Goal: Answer question/provide support: Share knowledge or assist other users

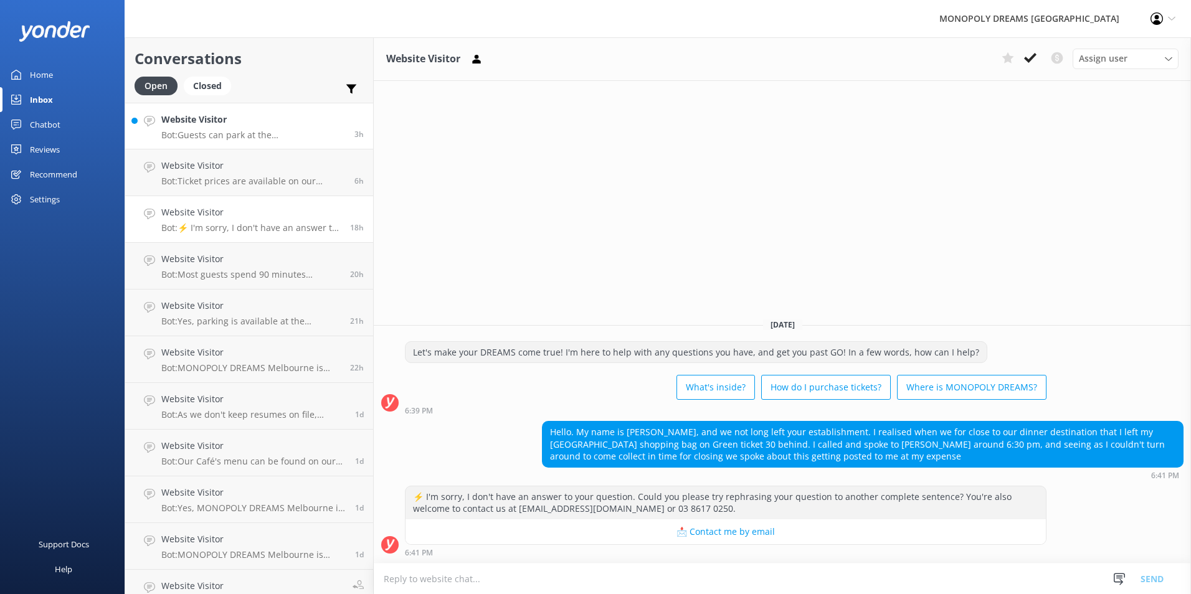
drag, startPoint x: 0, startPoint y: 0, endPoint x: 265, endPoint y: 138, distance: 298.3
click at [265, 138] on p "Bot: Guests can park at the [GEOGRAPHIC_DATA] and receive 3 hours of parking fo…" at bounding box center [253, 135] width 184 height 11
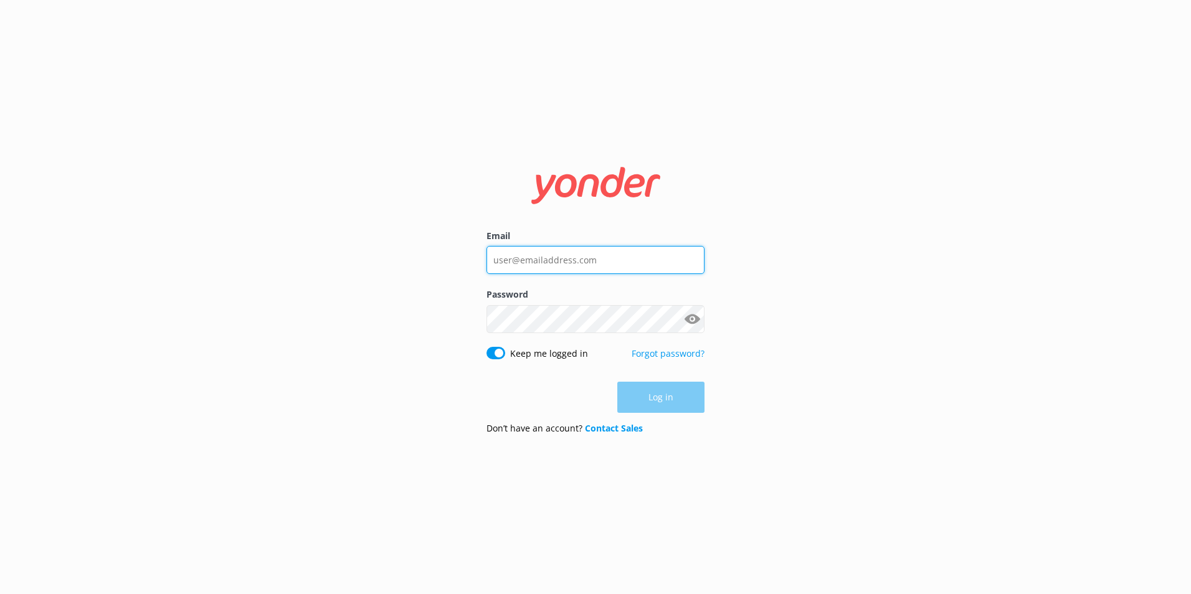
type input "[PERSON_NAME][EMAIL_ADDRESS][PERSON_NAME][DOMAIN_NAME]"
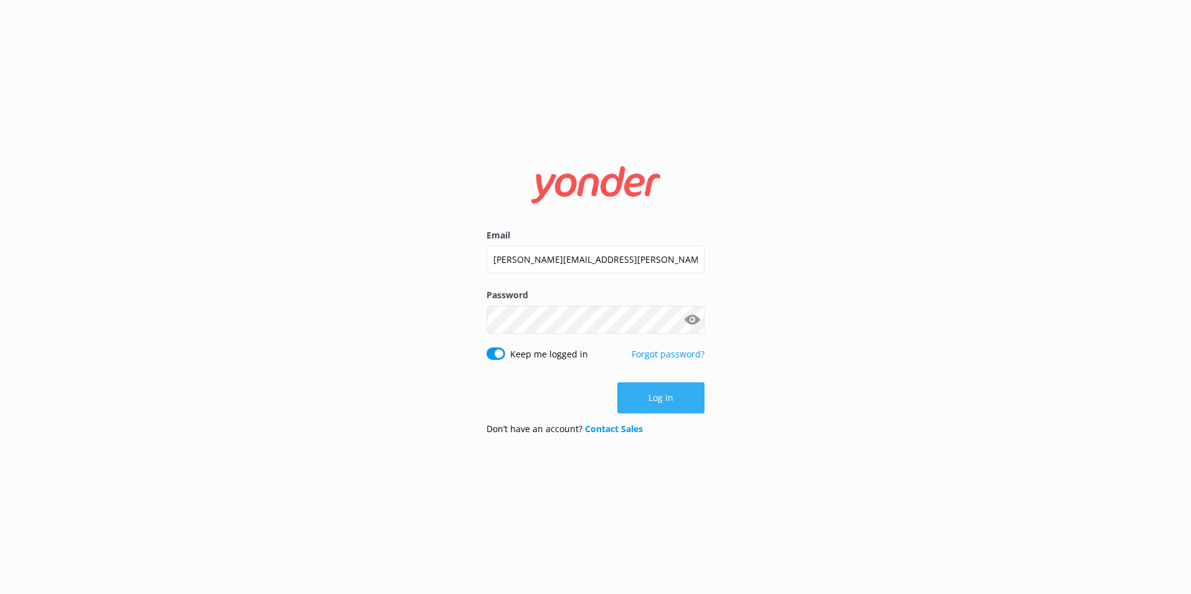
click at [658, 395] on button "Log in" at bounding box center [660, 397] width 87 height 31
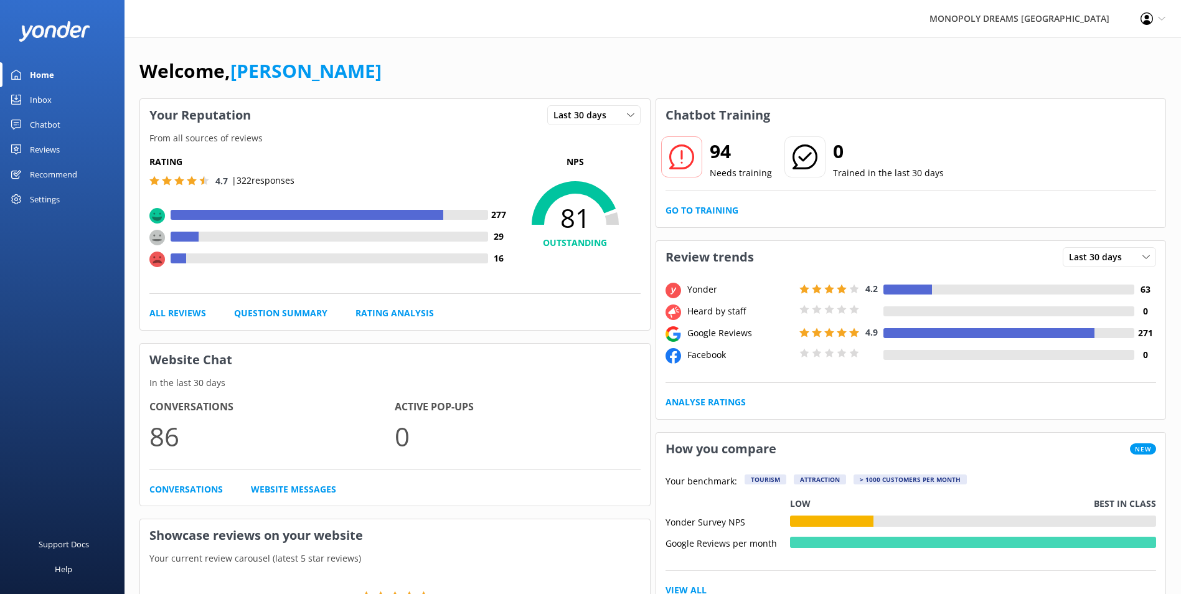
click at [35, 103] on div "Inbox" at bounding box center [41, 99] width 22 height 25
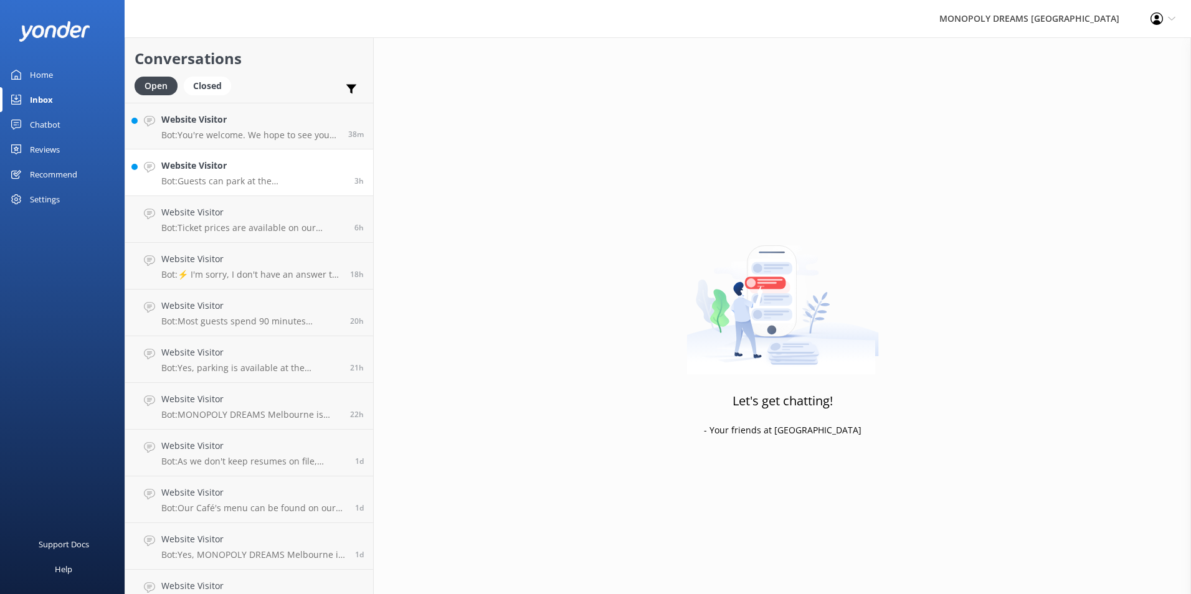
click at [264, 191] on link "Website Visitor Bot: Guests can park at the [GEOGRAPHIC_DATA] and receive 3 hou…" at bounding box center [249, 172] width 248 height 47
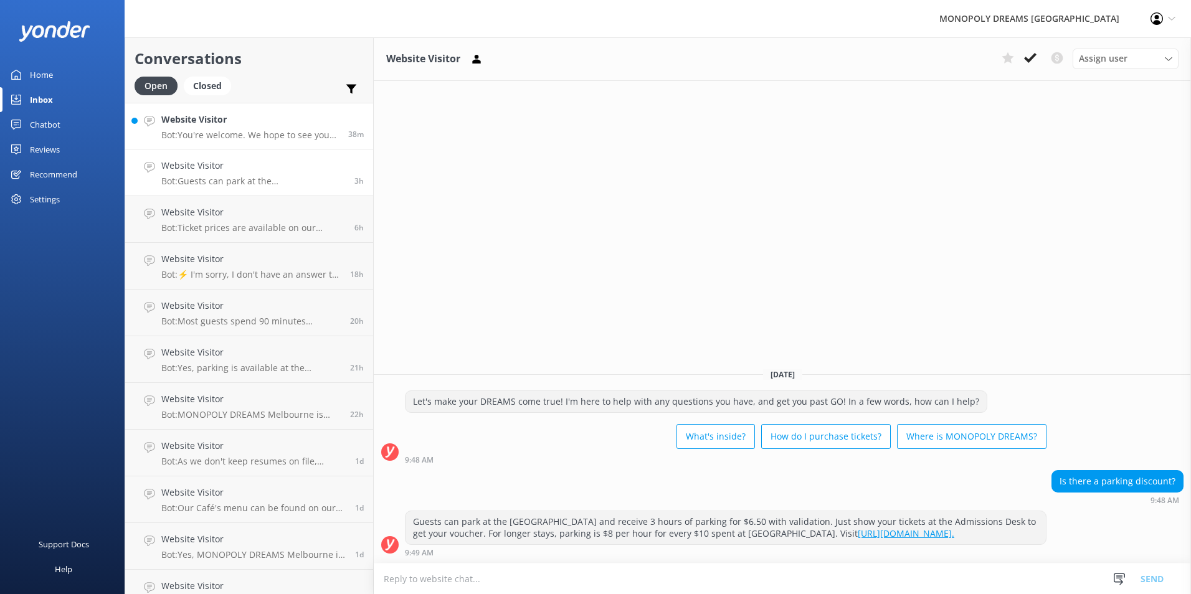
click at [307, 140] on p "Bot: You're welcome. We hope to see you at MONOPOLY DREAMS soon! Goodbye!" at bounding box center [249, 135] width 177 height 11
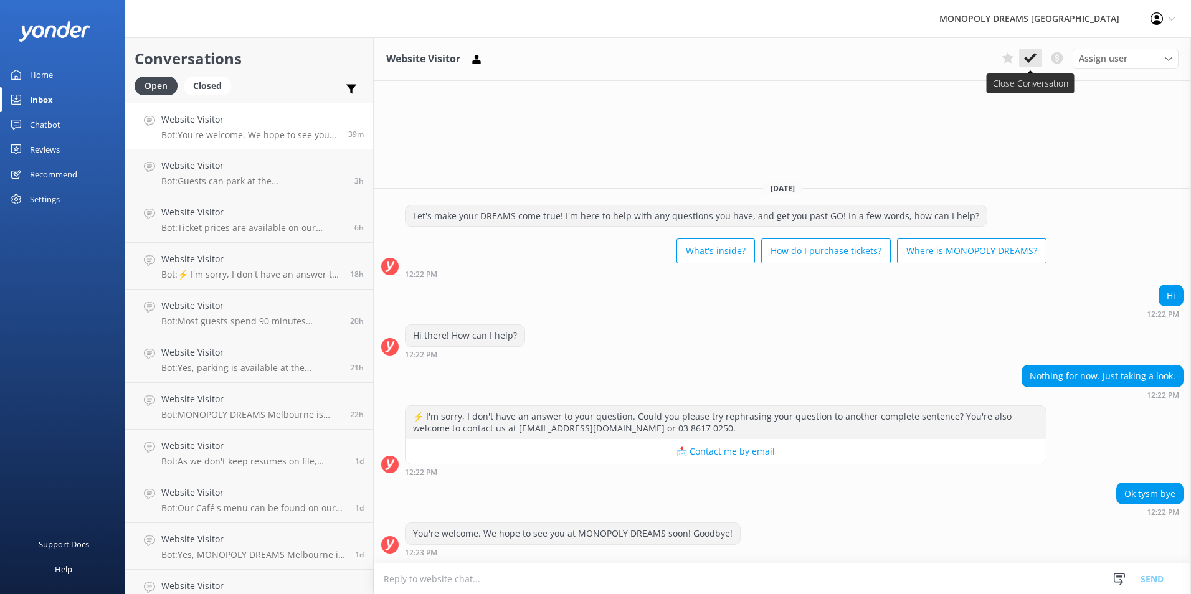
click at [1029, 63] on icon at bounding box center [1030, 58] width 12 height 12
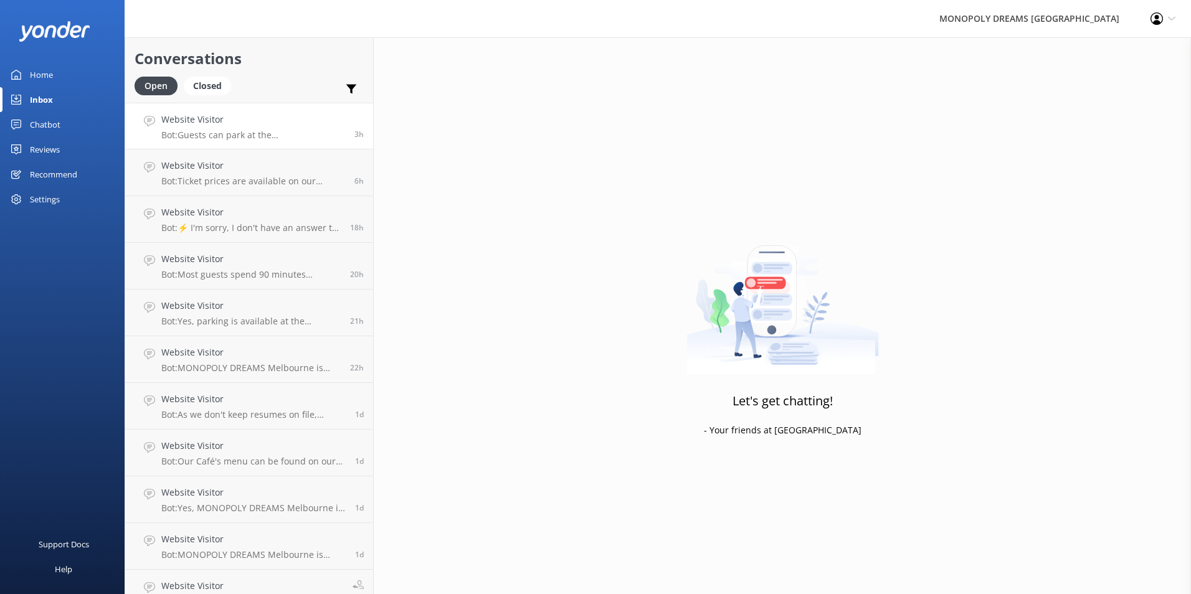
click at [283, 137] on p "Bot: Guests can park at the [GEOGRAPHIC_DATA] and receive 3 hours of parking fo…" at bounding box center [253, 135] width 184 height 11
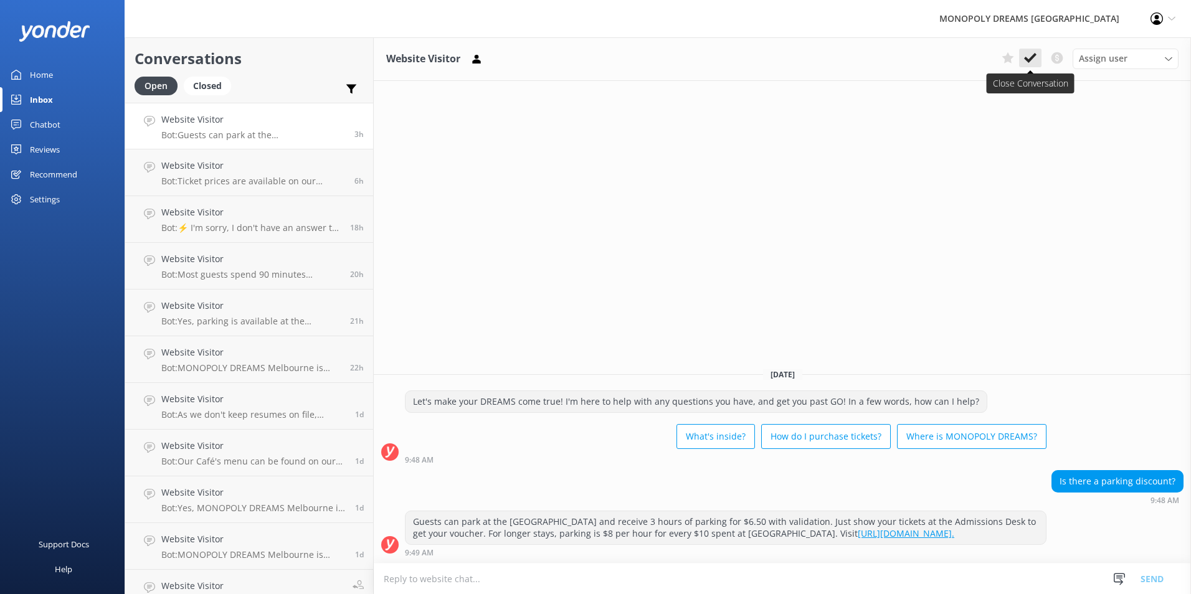
click at [1027, 55] on icon at bounding box center [1030, 58] width 12 height 12
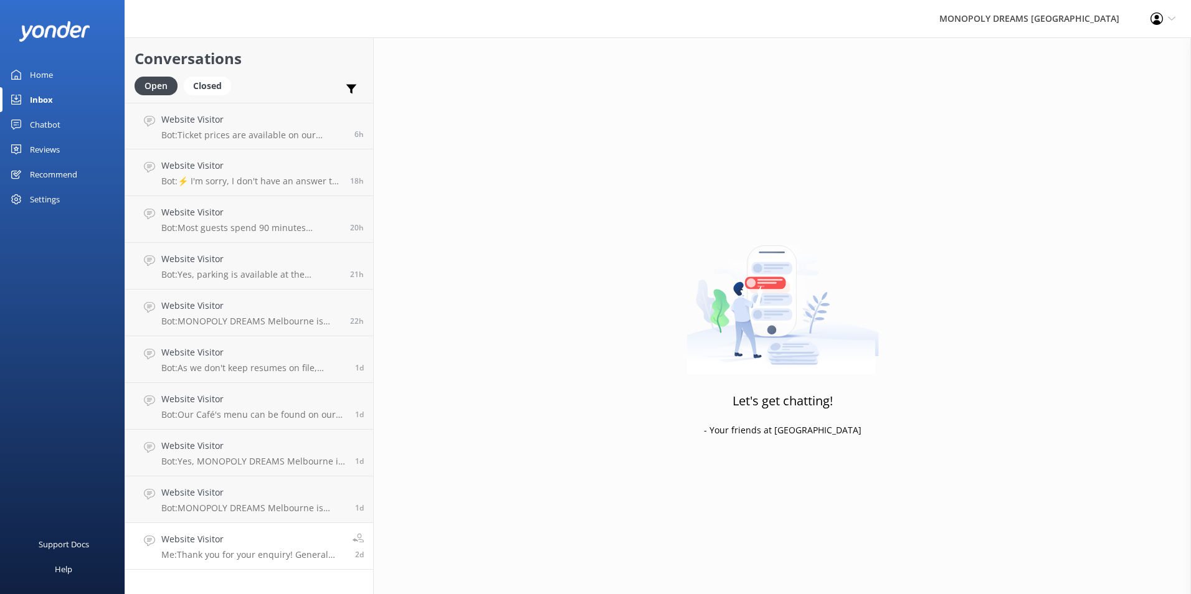
click at [283, 554] on p "Me: Thank you for your enquiry! General Admission tickets do not include entry …" at bounding box center [252, 554] width 182 height 11
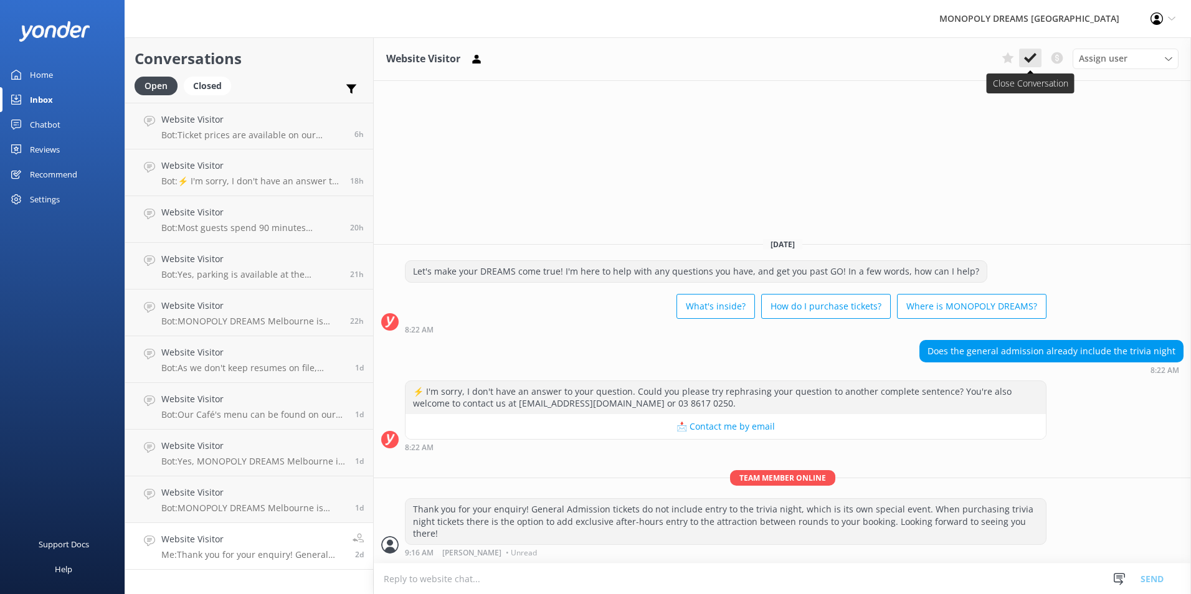
click at [1039, 56] on button at bounding box center [1030, 58] width 22 height 19
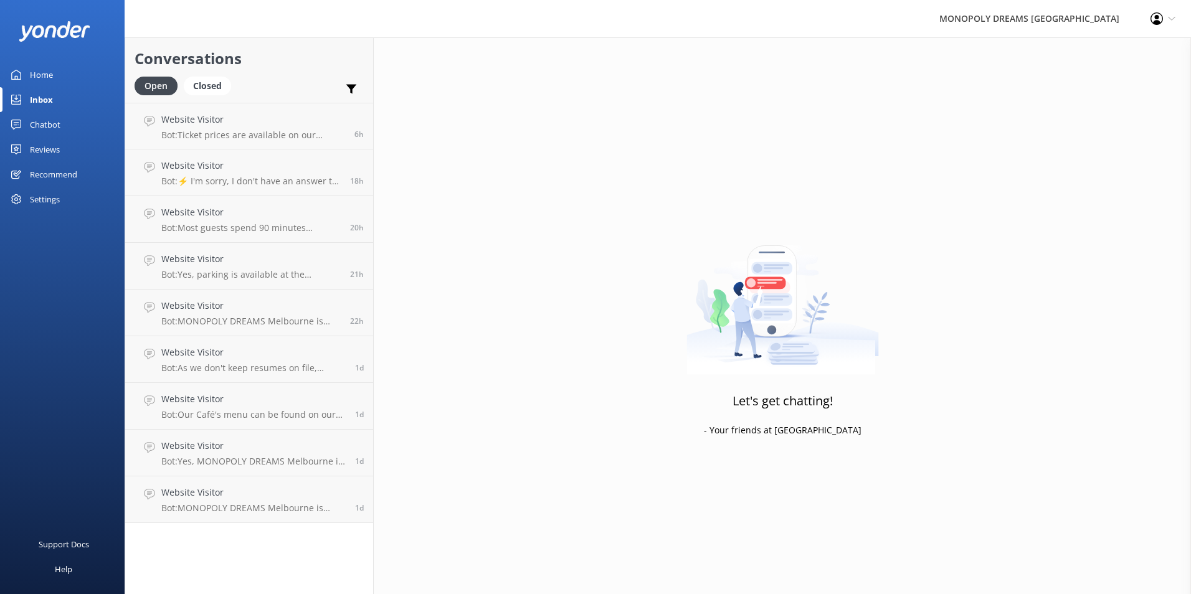
click at [184, 559] on div "Conversations Open Closed Important Converted Assigned to me Unassigned Website…" at bounding box center [249, 315] width 249 height 557
click at [242, 514] on link "Website Visitor Bot: MONOPOLY DREAMS Melbourne is perfect for the fun at heart!…" at bounding box center [249, 499] width 248 height 47
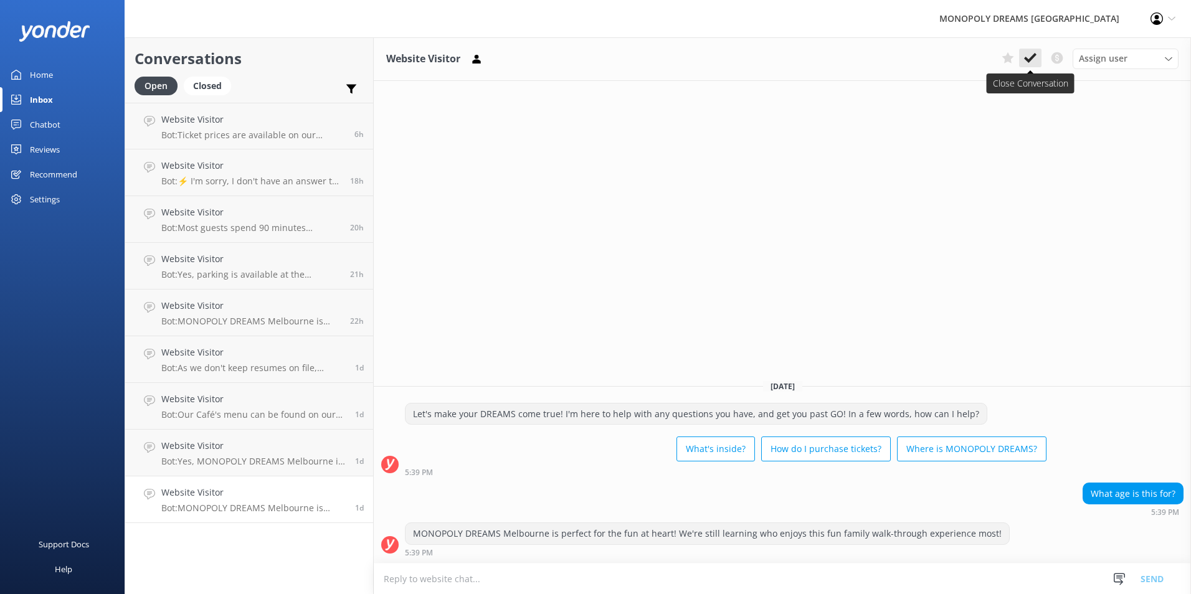
click at [1021, 50] on button at bounding box center [1030, 58] width 22 height 19
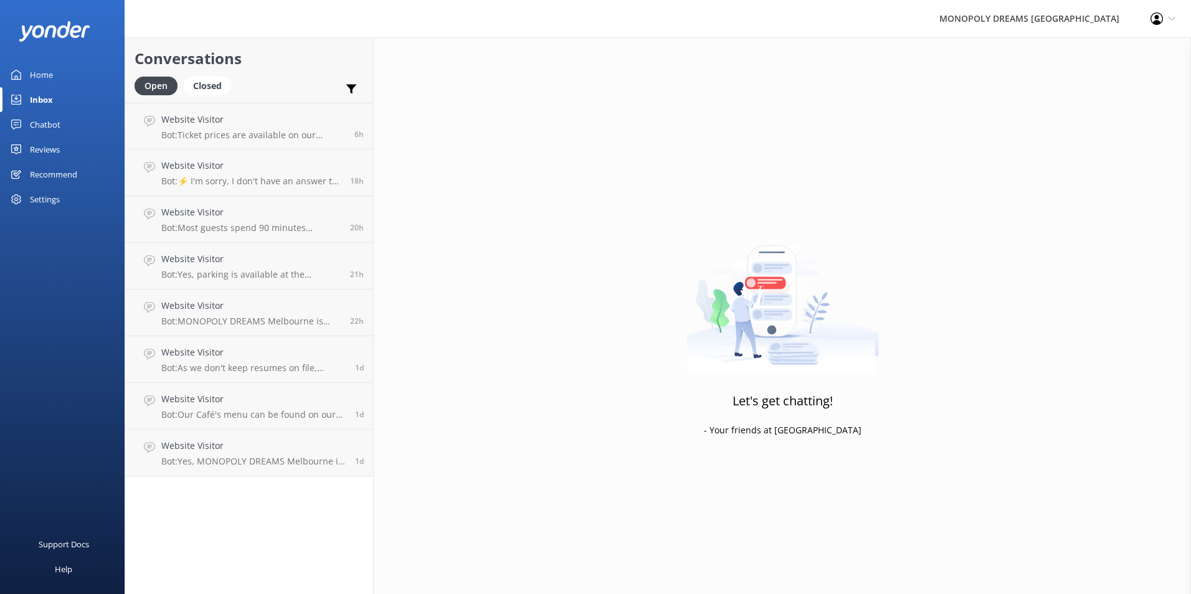
click at [271, 480] on div "Conversations Open Closed Important Converted Assigned to me Unassigned Website…" at bounding box center [249, 315] width 249 height 557
click at [271, 476] on div "Conversations Open Closed Important Converted Assigned to me Unassigned Website…" at bounding box center [249, 315] width 249 height 557
click at [300, 450] on h4 "Website Visitor" at bounding box center [253, 446] width 184 height 14
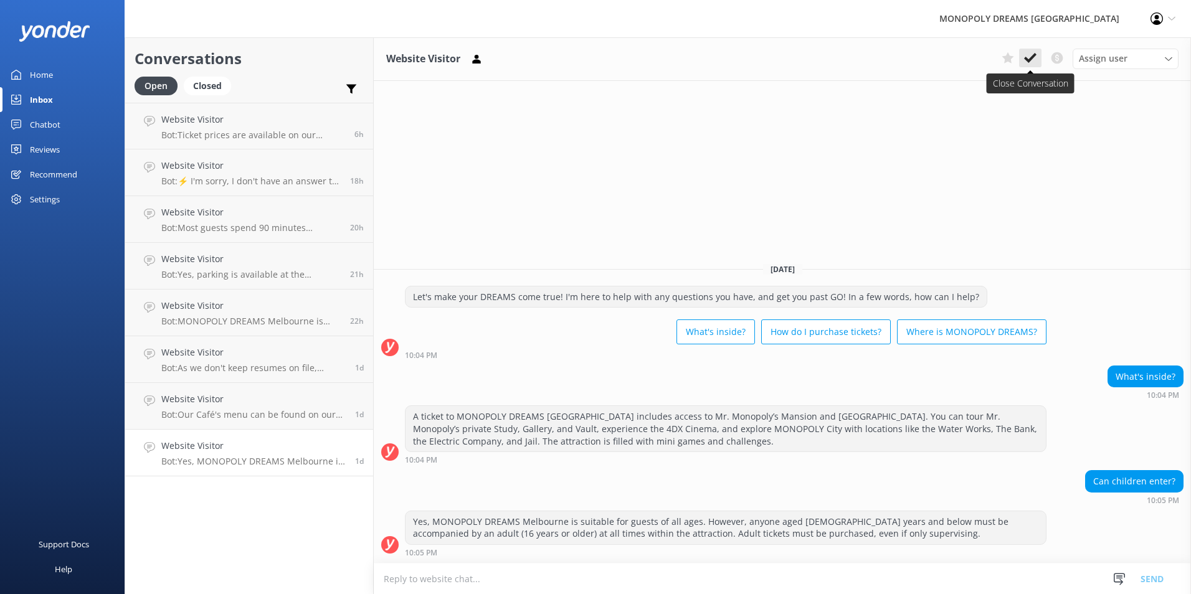
click at [1024, 62] on icon at bounding box center [1030, 58] width 12 height 12
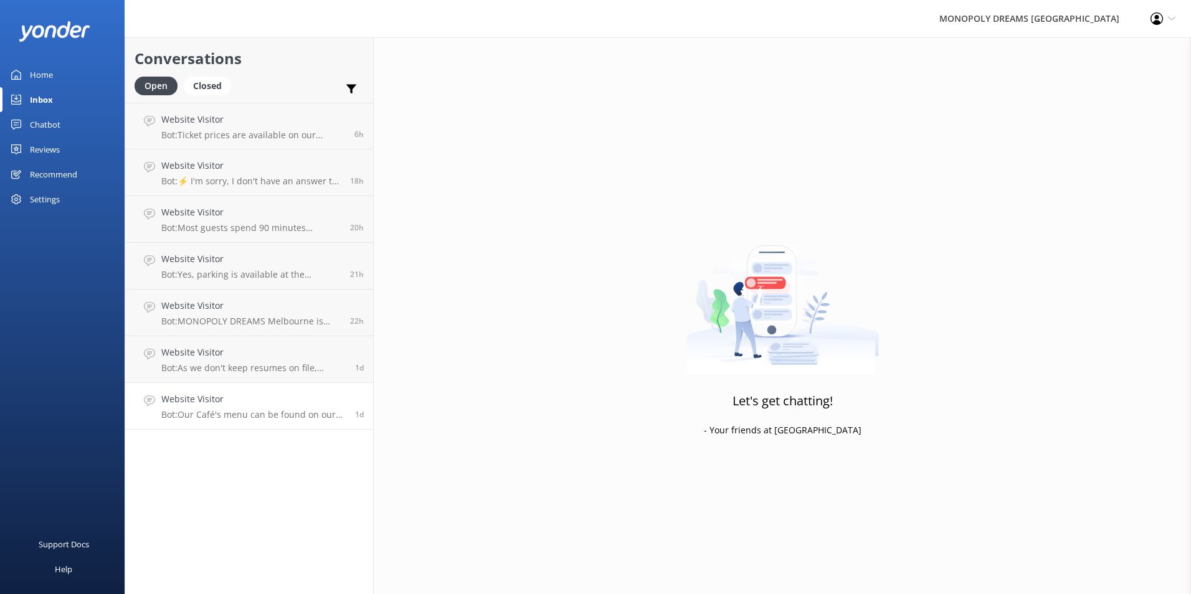
click at [262, 421] on link "Website Visitor Bot: Our Café's menu can be found on our website! Please visit …" at bounding box center [249, 406] width 248 height 47
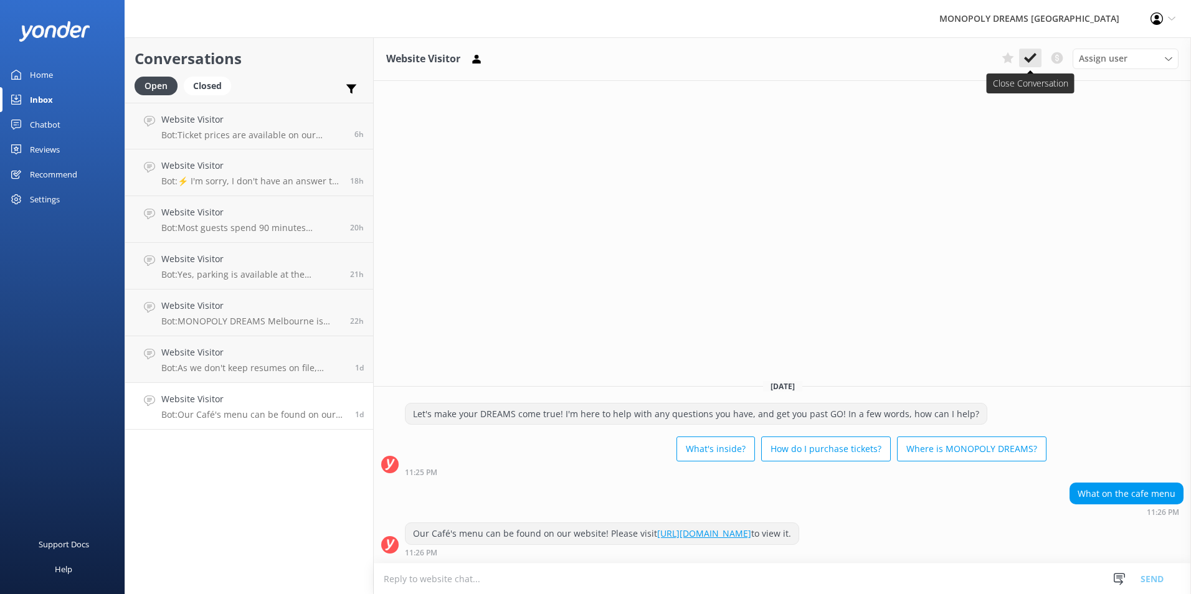
click at [1036, 63] on icon at bounding box center [1030, 58] width 12 height 12
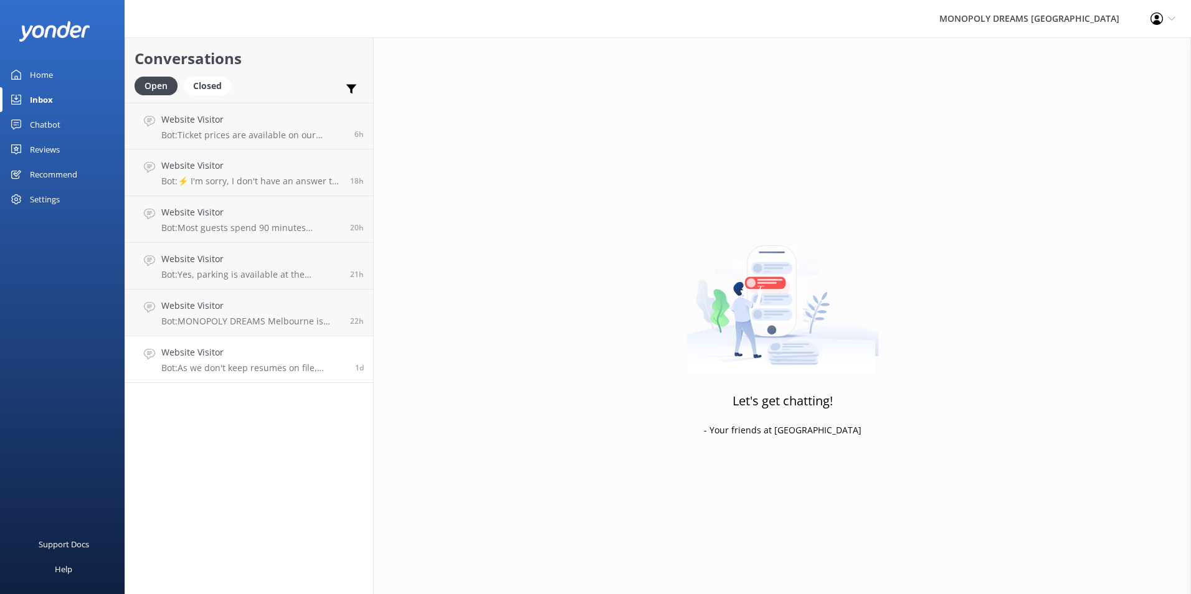
click at [265, 377] on link "Website Visitor Bot: As we don't keep resumes on file, please check our website…" at bounding box center [249, 359] width 248 height 47
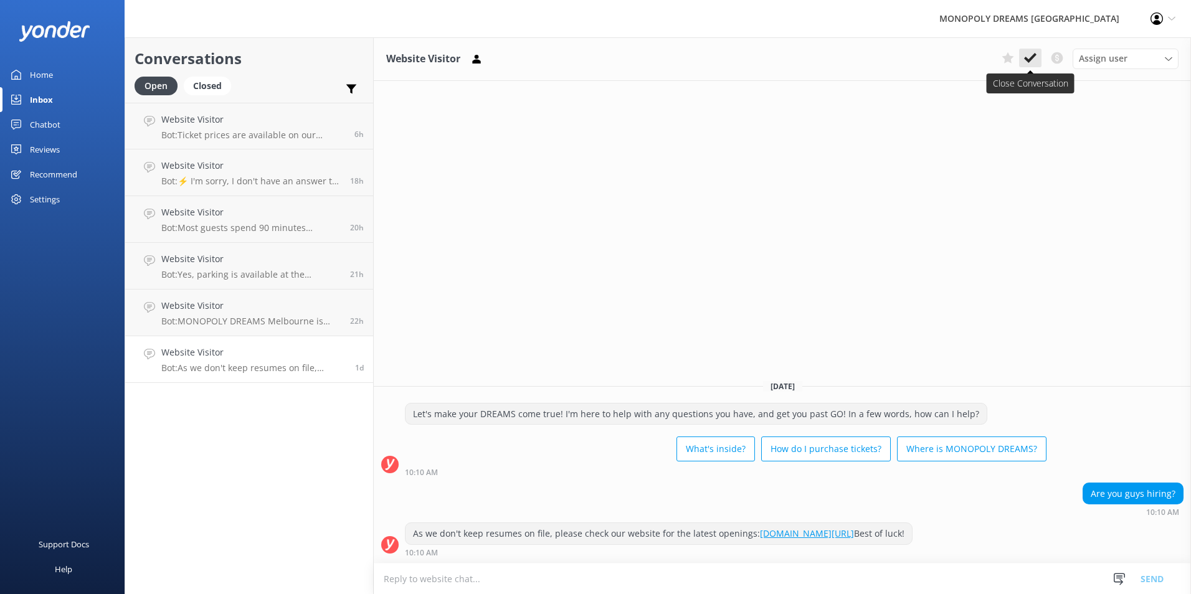
click at [1031, 57] on use at bounding box center [1030, 58] width 12 height 10
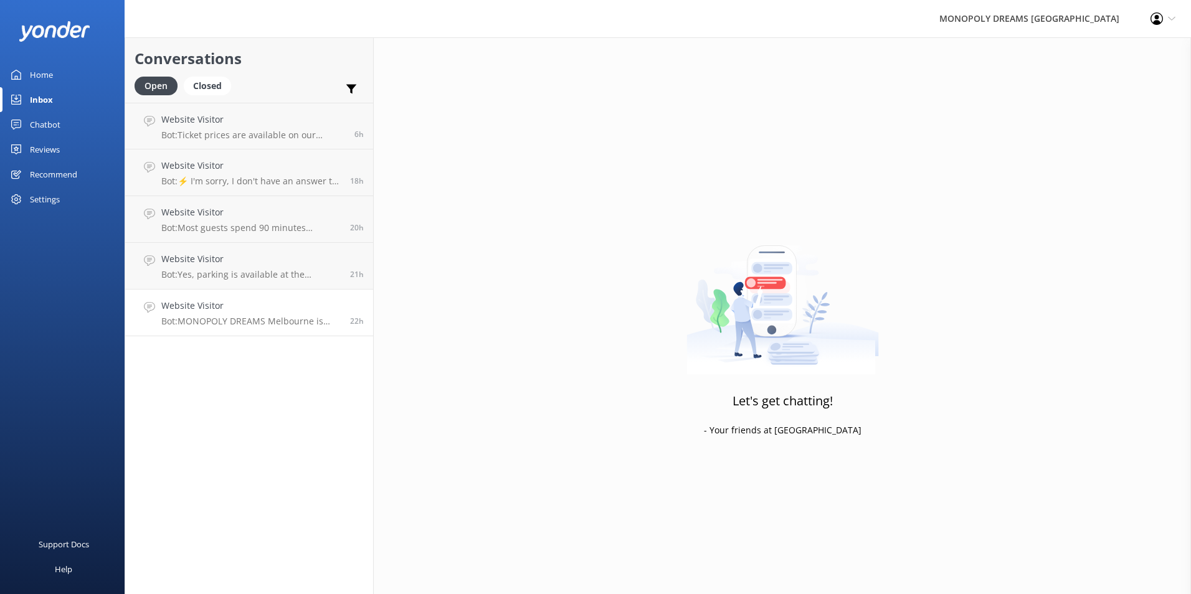
click at [249, 327] on link "Website Visitor Bot: MONOPOLY DREAMS Melbourne is located on the Lower Ground F…" at bounding box center [249, 313] width 248 height 47
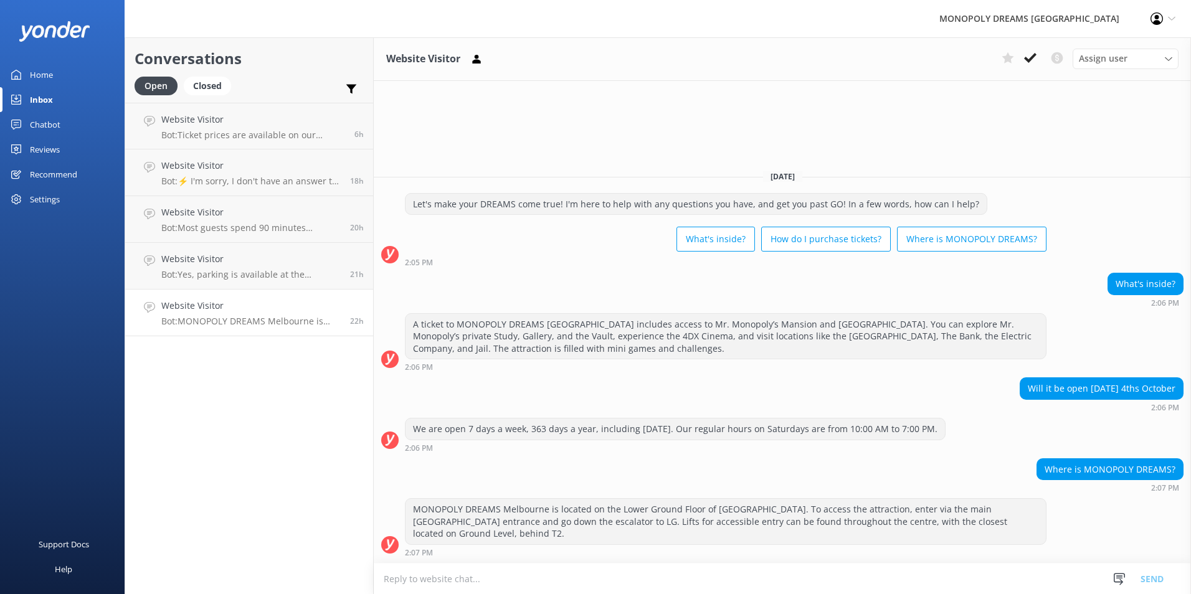
click at [1033, 58] on use at bounding box center [1030, 58] width 12 height 10
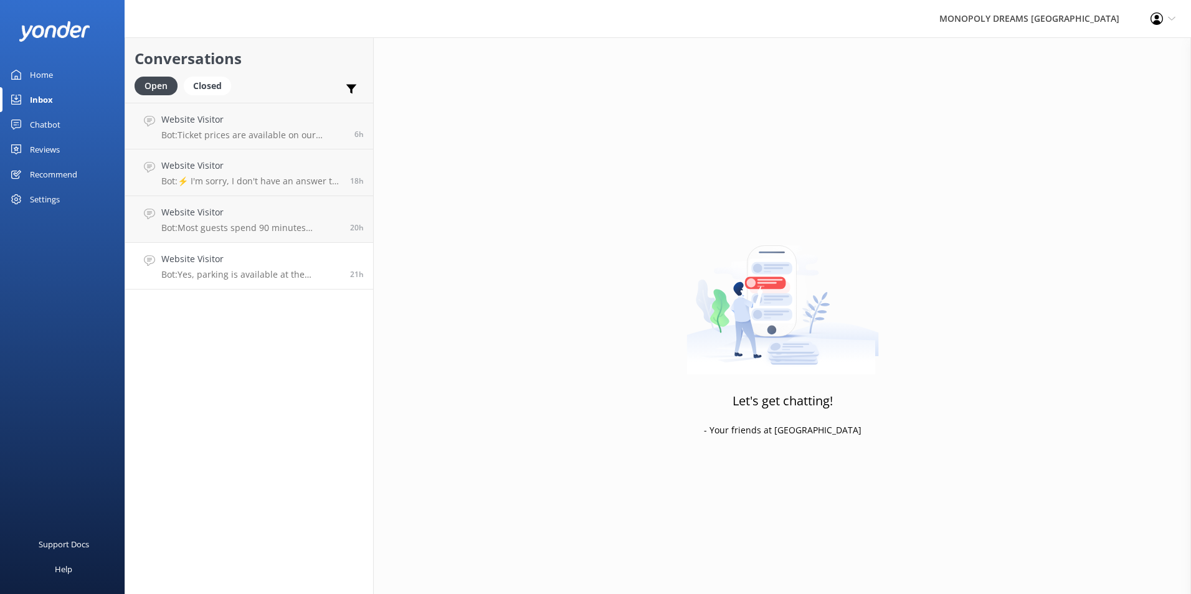
click at [305, 271] on p "Bot: Yes, parking is available at the [GEOGRAPHIC_DATA]. You can receive 3 hour…" at bounding box center [250, 274] width 179 height 11
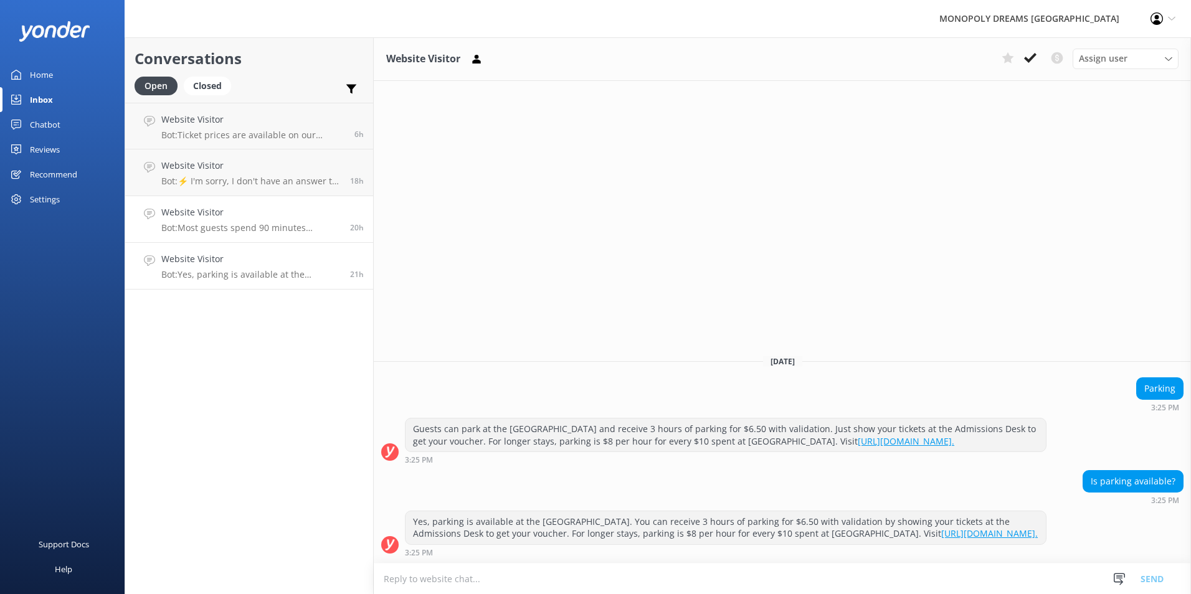
click at [327, 234] on link "Website Visitor Bot: Most guests spend 90 minutes enjoying MONOPOLY DREAMS [GEO…" at bounding box center [249, 219] width 248 height 47
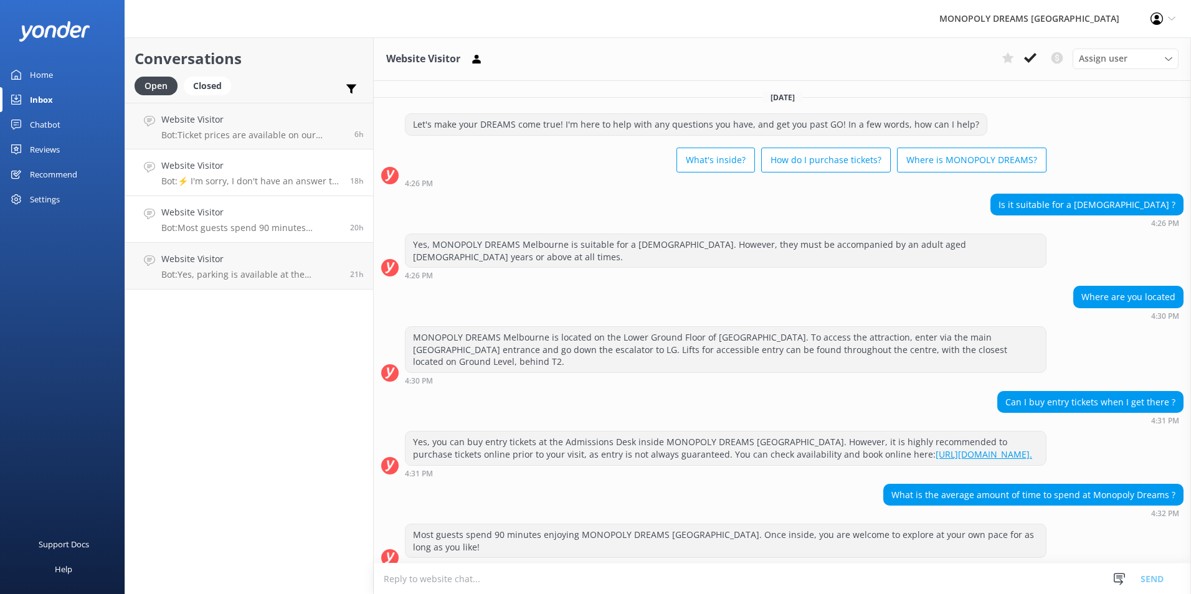
click at [222, 177] on p "Bot: ⚡ I'm sorry, I don't have an answer to your question. Could you please try…" at bounding box center [250, 181] width 179 height 11
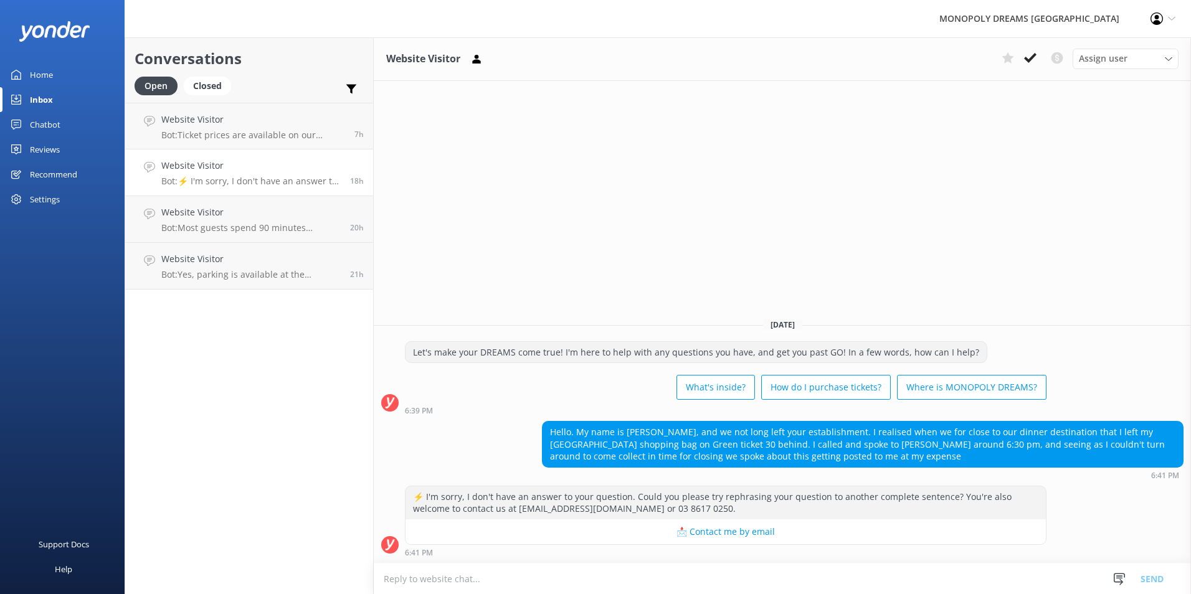
click at [73, 80] on link "Home" at bounding box center [62, 74] width 125 height 25
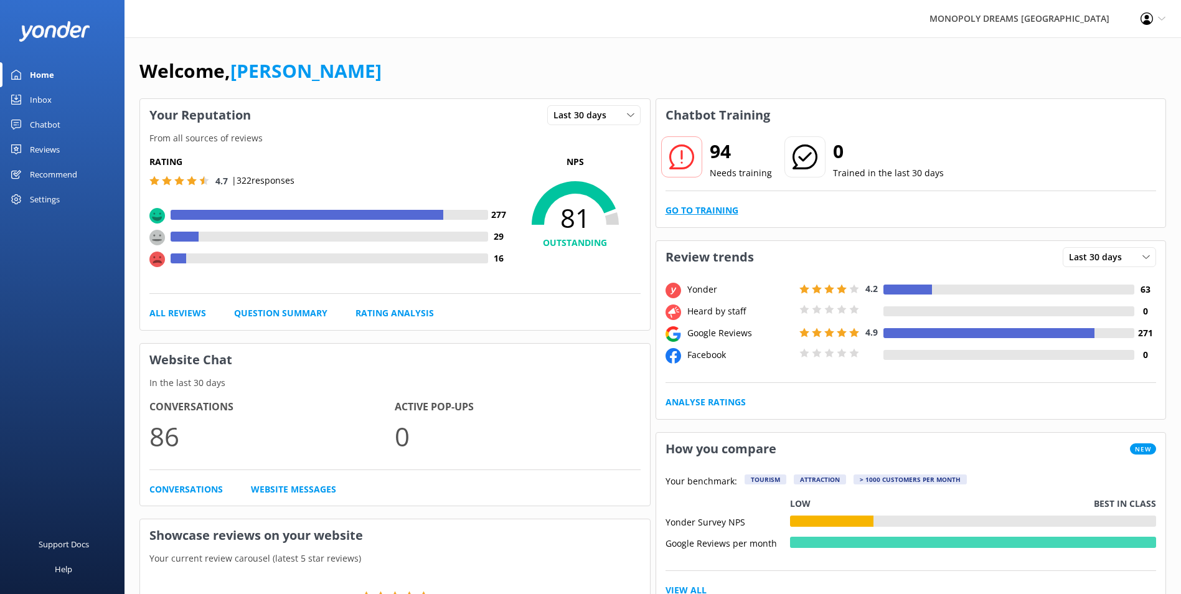
click at [693, 209] on link "Go to Training" at bounding box center [702, 211] width 73 height 14
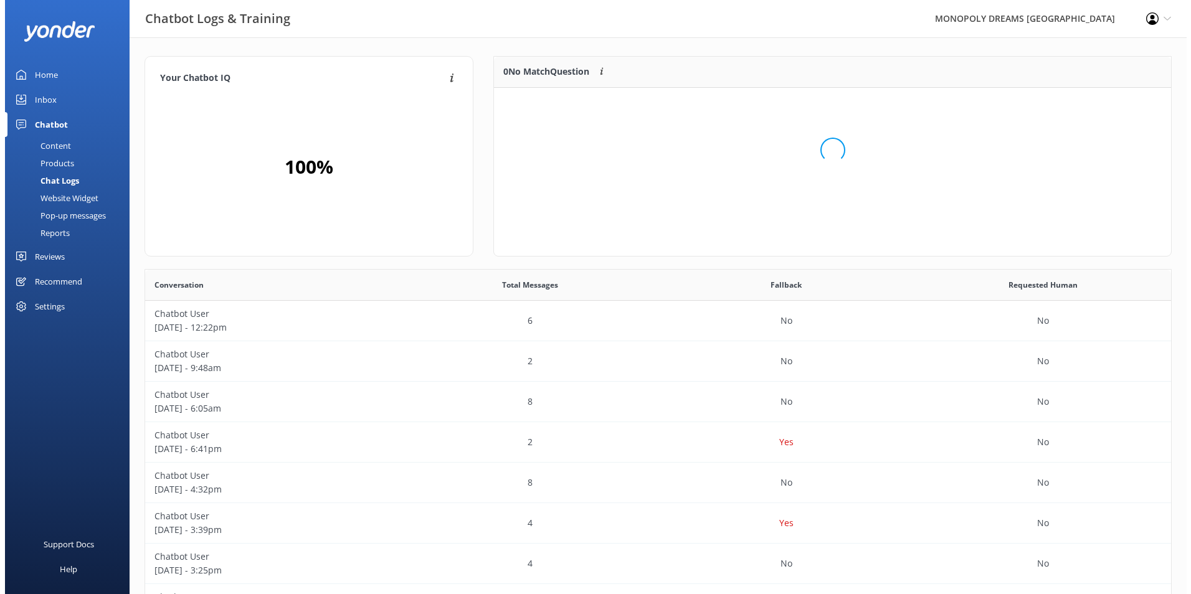
scroll to position [147, 667]
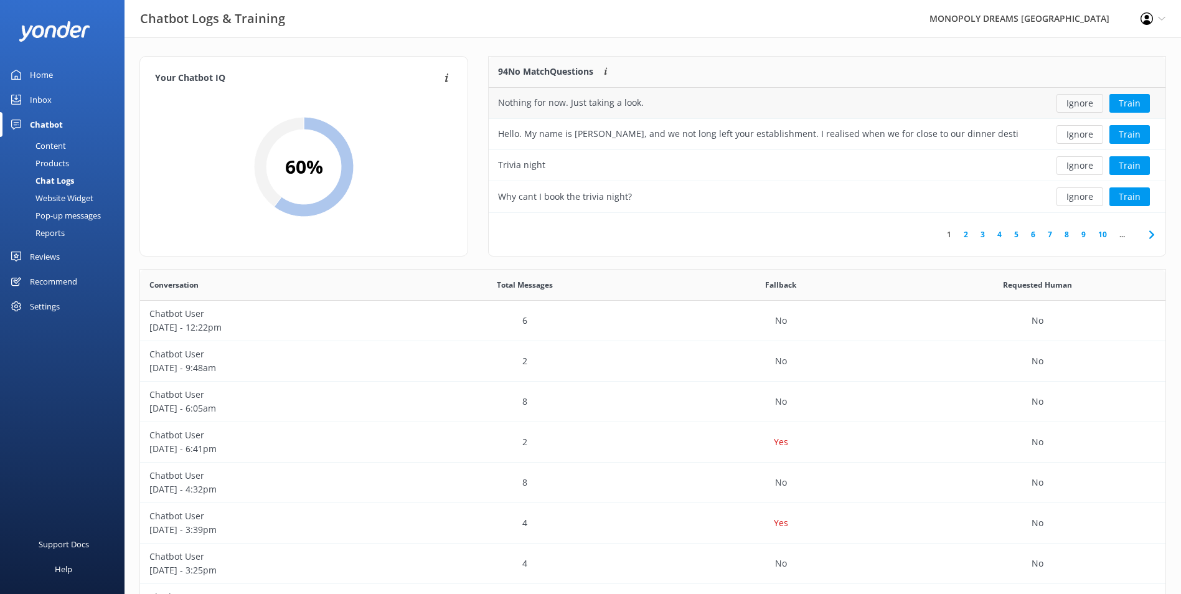
click at [1093, 98] on button "Ignore" at bounding box center [1080, 103] width 47 height 19
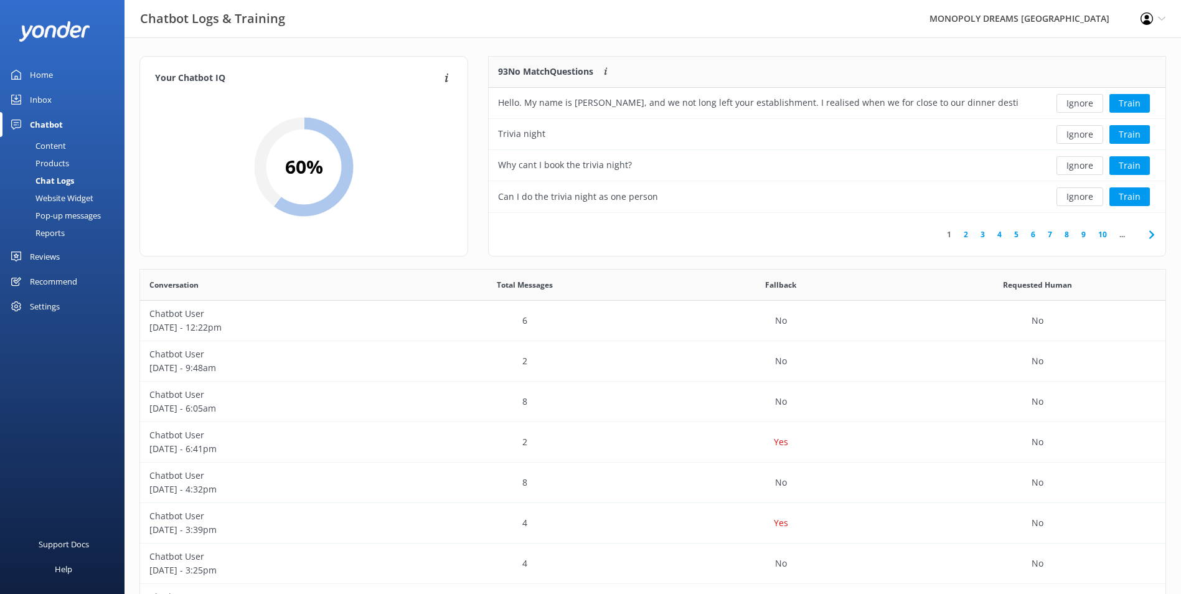
click at [1084, 104] on button "Ignore" at bounding box center [1080, 103] width 47 height 19
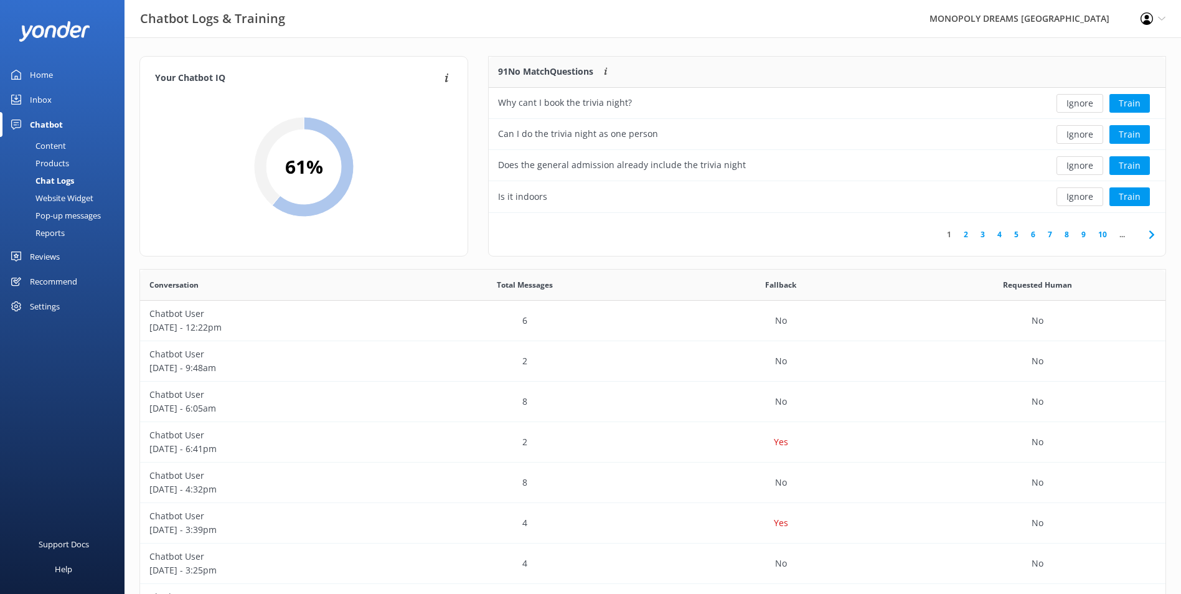
click at [1084, 104] on button "Ignore" at bounding box center [1080, 103] width 47 height 19
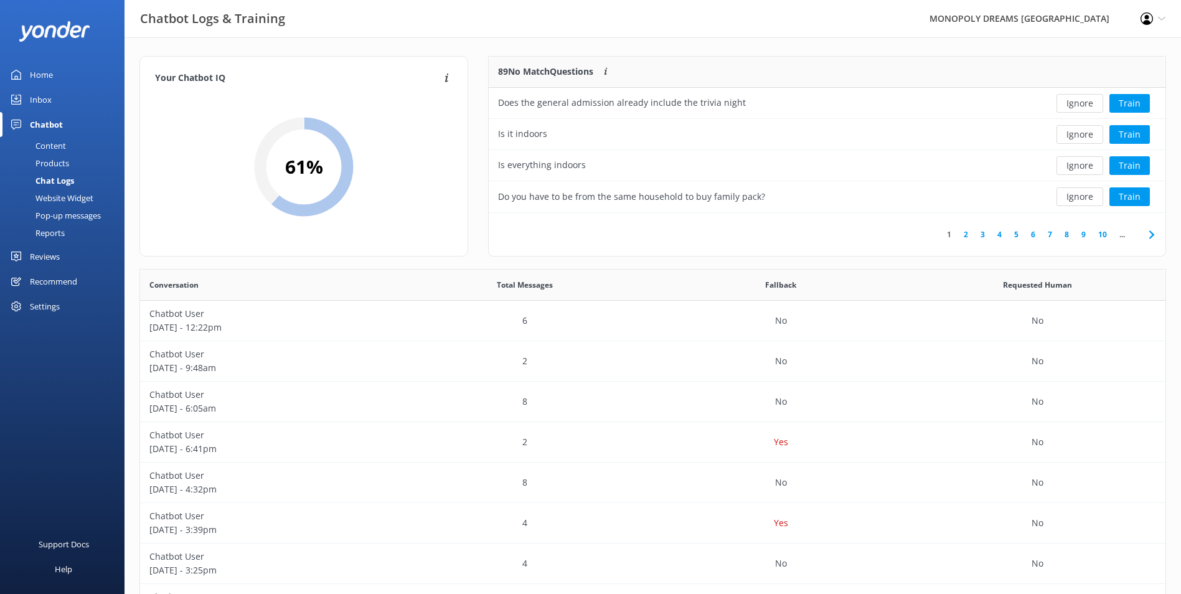
click at [1084, 104] on button "Ignore" at bounding box center [1080, 103] width 47 height 19
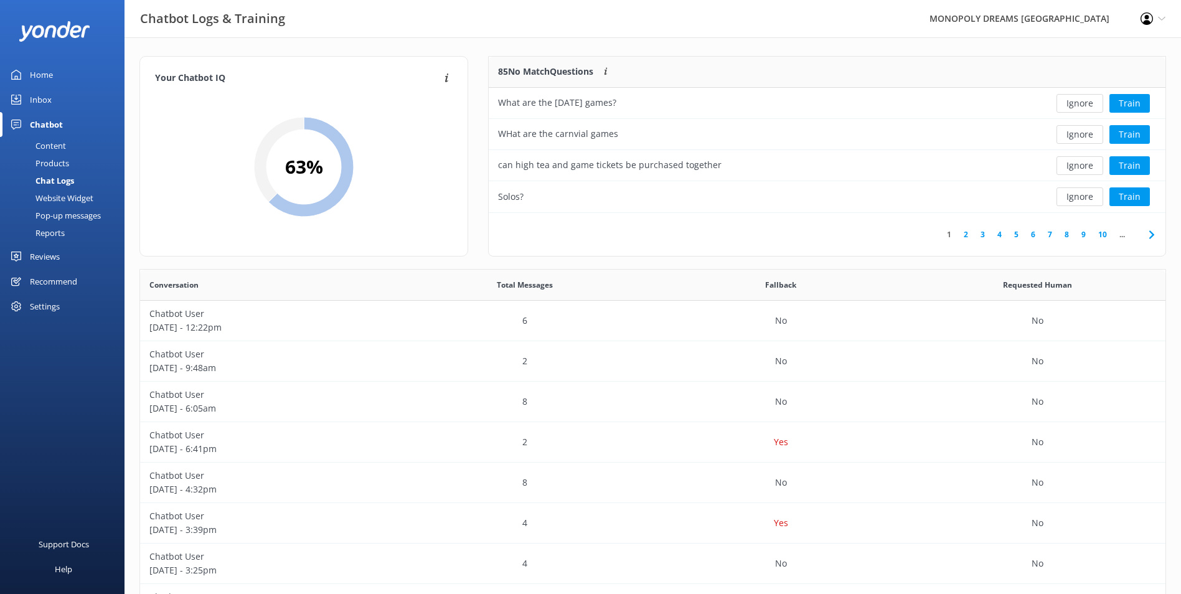
click at [1084, 104] on button "Ignore" at bounding box center [1080, 103] width 47 height 19
click at [1085, 104] on button "Ignore" at bounding box center [1080, 103] width 47 height 19
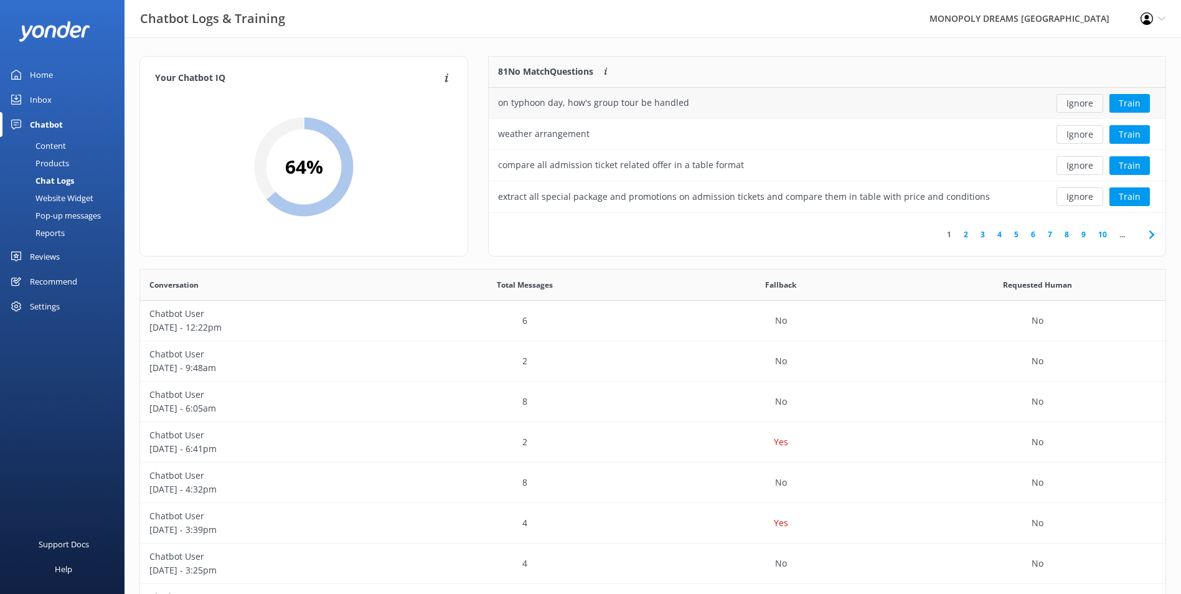
click at [1087, 106] on button "Ignore" at bounding box center [1080, 103] width 47 height 19
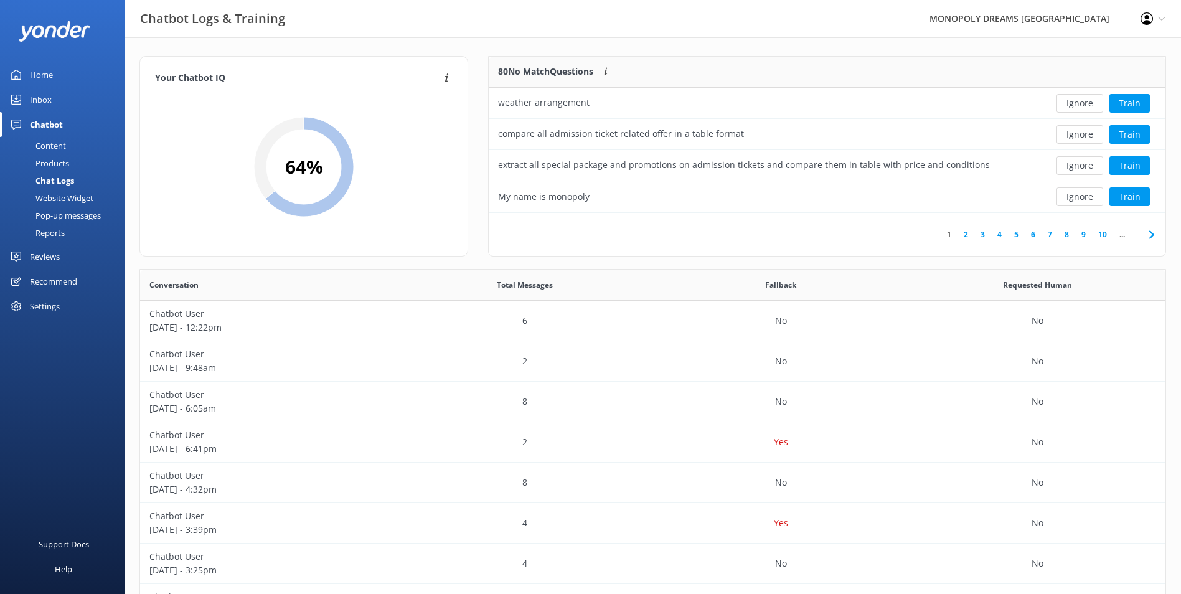
click at [1087, 106] on button "Ignore" at bounding box center [1080, 103] width 47 height 19
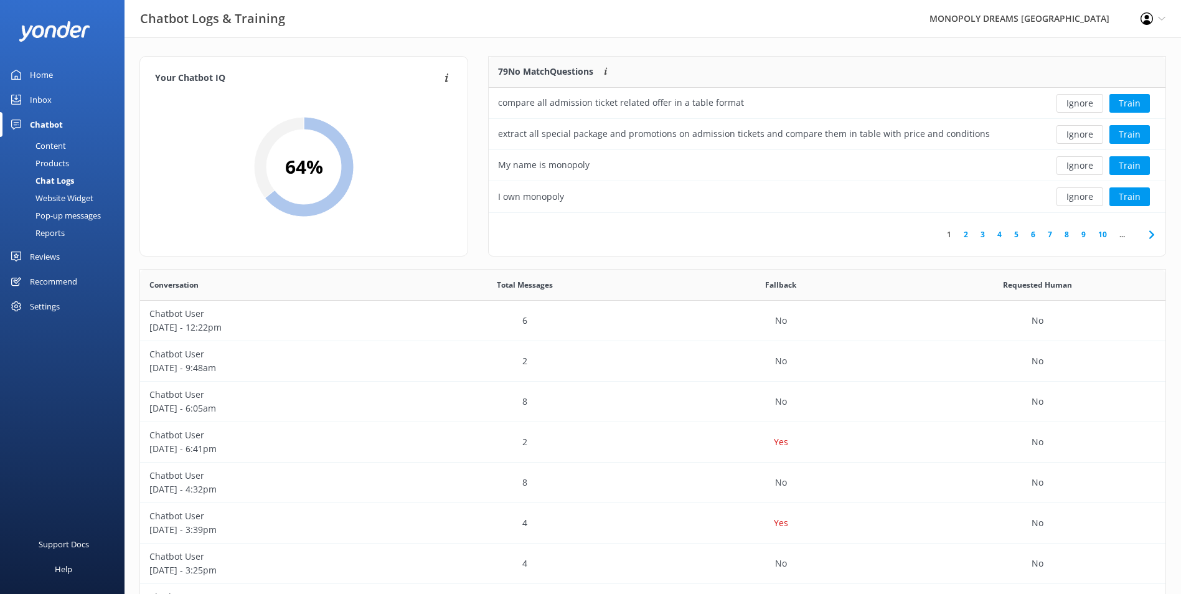
click at [1087, 106] on button "Ignore" at bounding box center [1080, 103] width 47 height 19
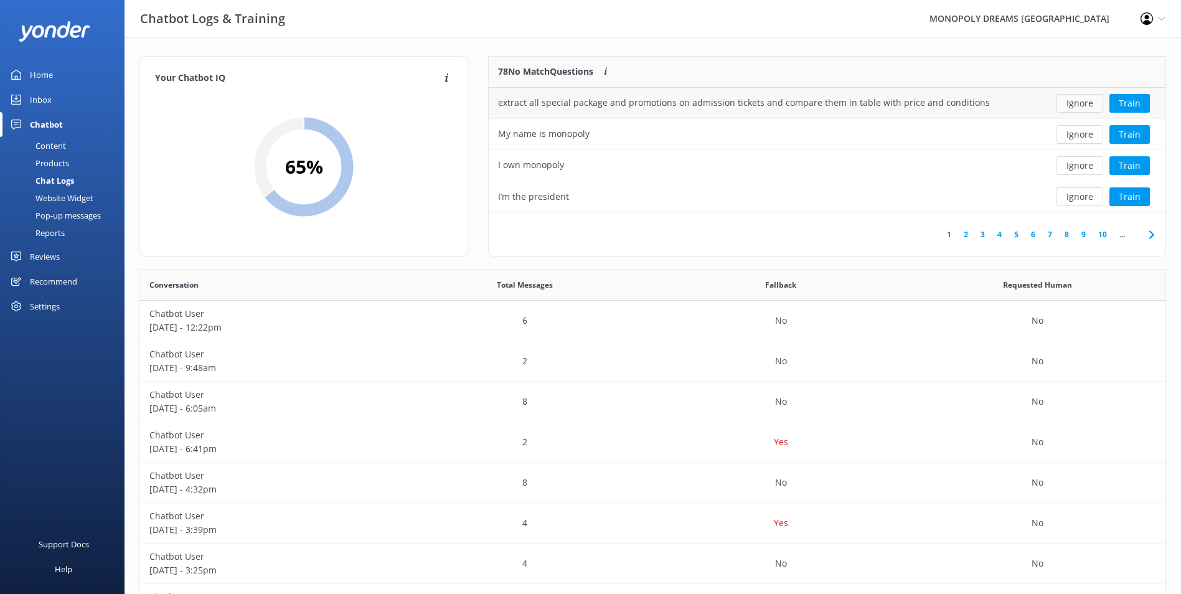
click at [1088, 106] on button "Ignore" at bounding box center [1080, 103] width 47 height 19
click at [1091, 110] on button "Ignore" at bounding box center [1080, 103] width 47 height 19
click at [1091, 113] on div "Ignore Train" at bounding box center [1097, 103] width 138 height 31
click at [1090, 111] on button "Ignore" at bounding box center [1080, 103] width 47 height 19
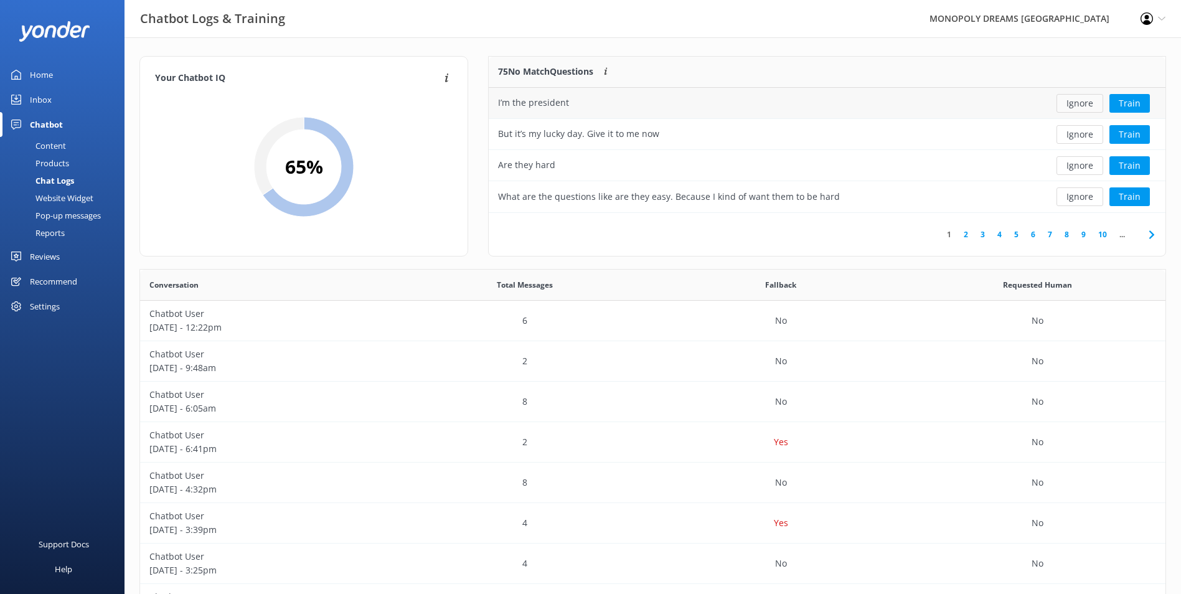
click at [1085, 108] on button "Ignore" at bounding box center [1080, 103] width 47 height 19
click at [1083, 106] on button "Ignore" at bounding box center [1080, 103] width 47 height 19
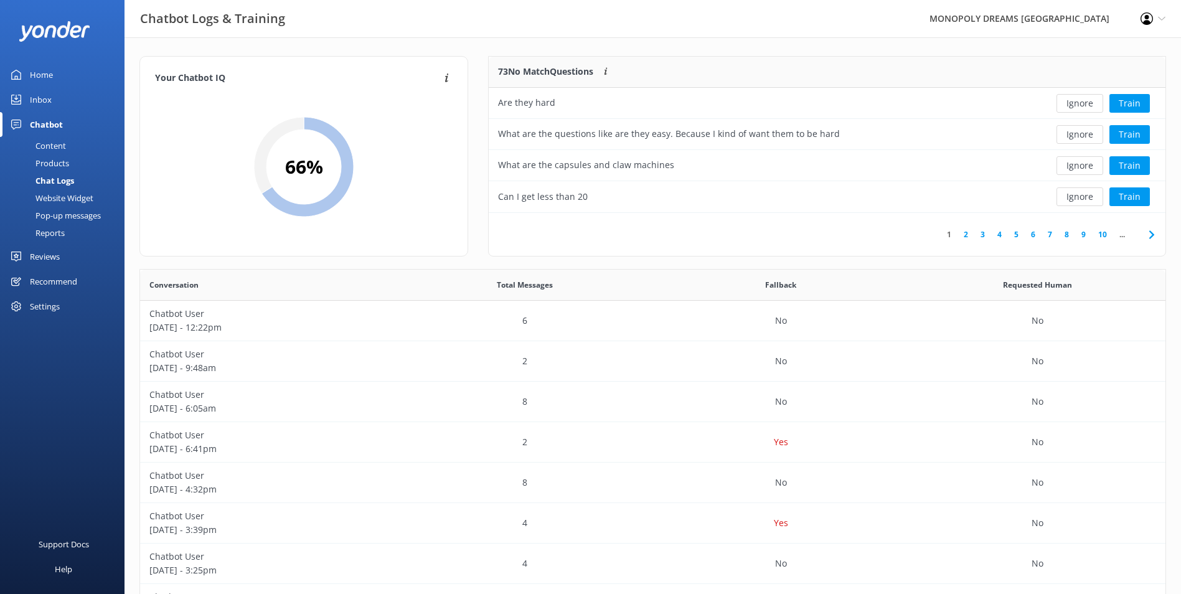
click at [1083, 106] on button "Ignore" at bounding box center [1080, 103] width 47 height 19
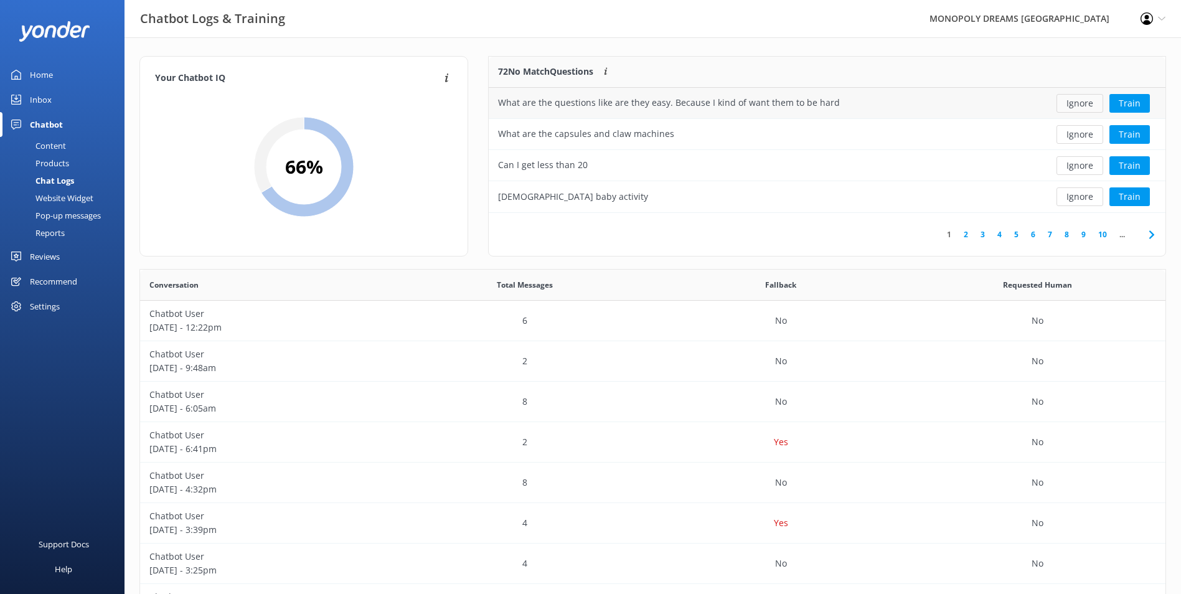
click at [1085, 108] on button "Ignore" at bounding box center [1080, 103] width 47 height 19
click at [1085, 108] on div "Ignore Train" at bounding box center [1097, 103] width 119 height 19
click at [1085, 108] on button "Ignore" at bounding box center [1080, 103] width 47 height 19
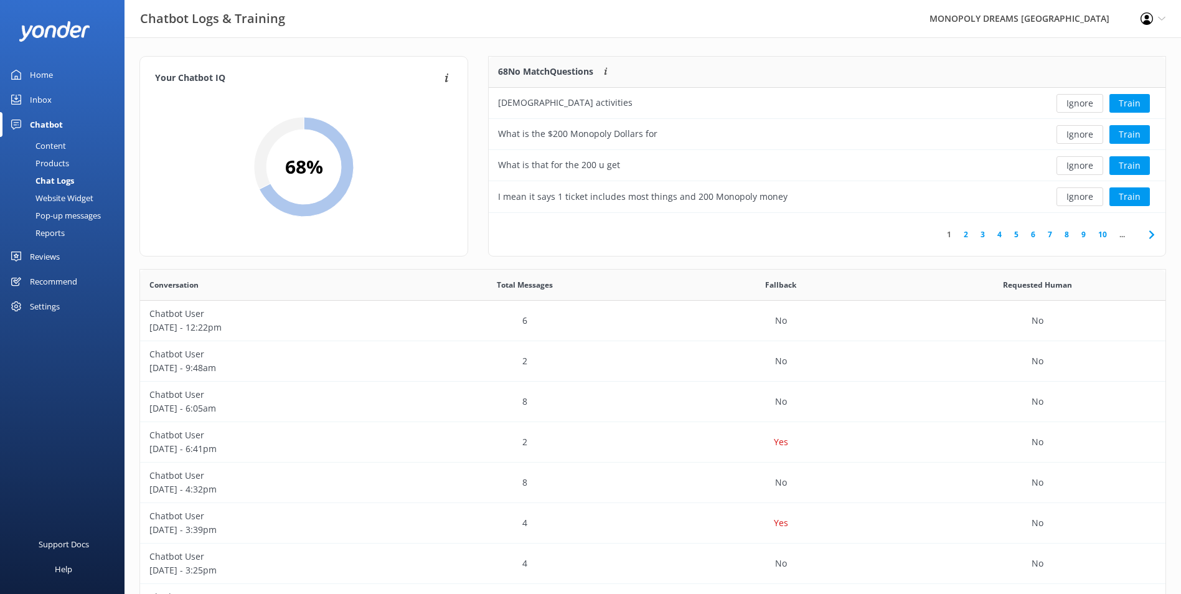
click at [1085, 108] on button "Ignore" at bounding box center [1080, 103] width 47 height 19
click at [1087, 111] on button "Ignore" at bounding box center [1080, 103] width 47 height 19
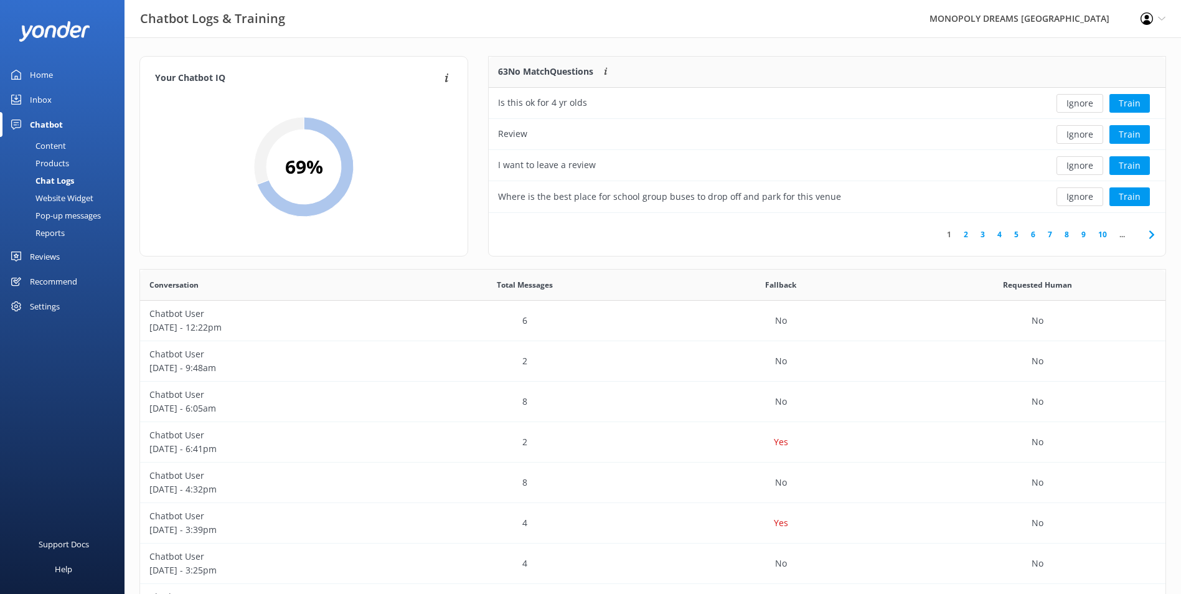
click at [1087, 111] on button "Ignore" at bounding box center [1080, 103] width 47 height 19
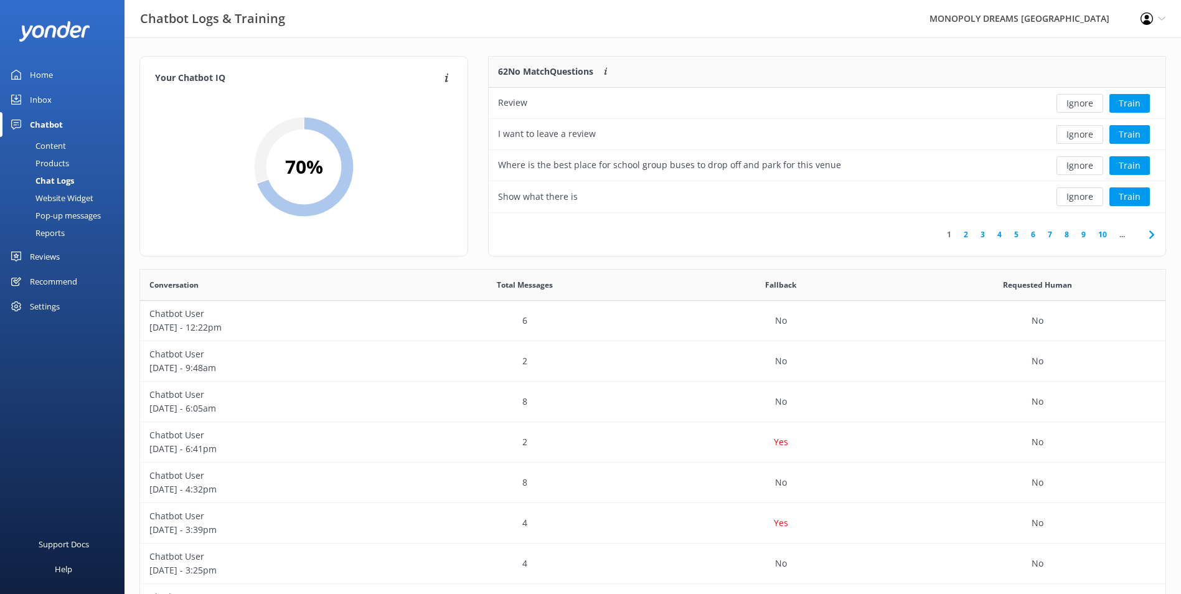
click at [1087, 111] on button "Ignore" at bounding box center [1080, 103] width 47 height 19
click at [1089, 108] on button "Ignore" at bounding box center [1080, 103] width 47 height 19
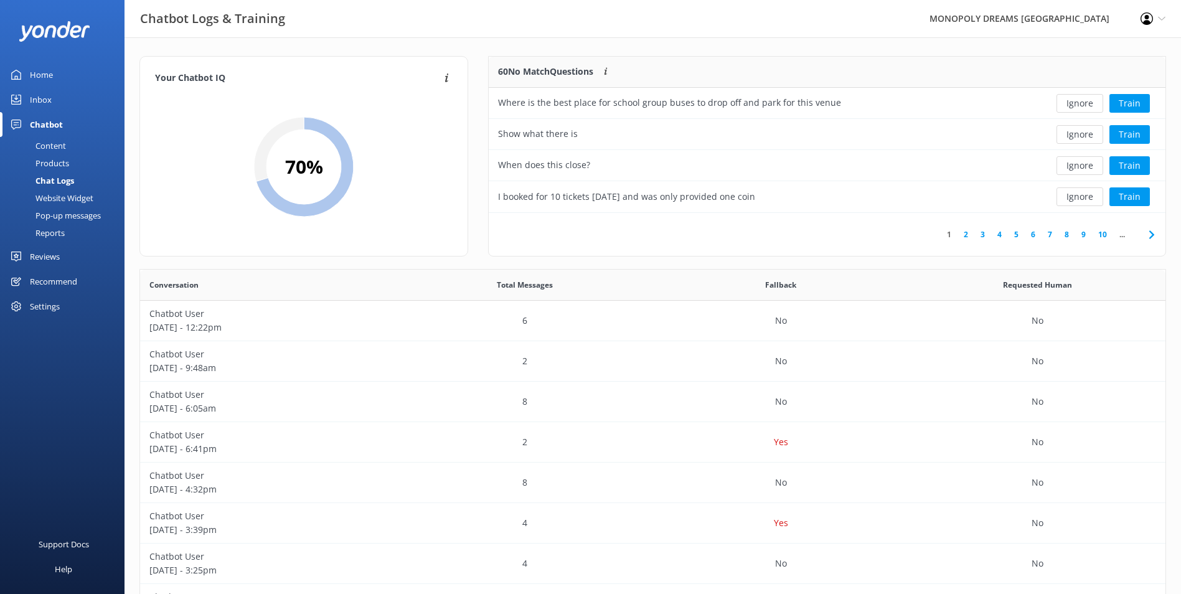
click at [489, 80] on div "60 No Match Questions Customers sometimes ask questions that don't fully match …" at bounding box center [489, 135] width 0 height 156
click at [1094, 99] on button "Ignore" at bounding box center [1080, 103] width 47 height 19
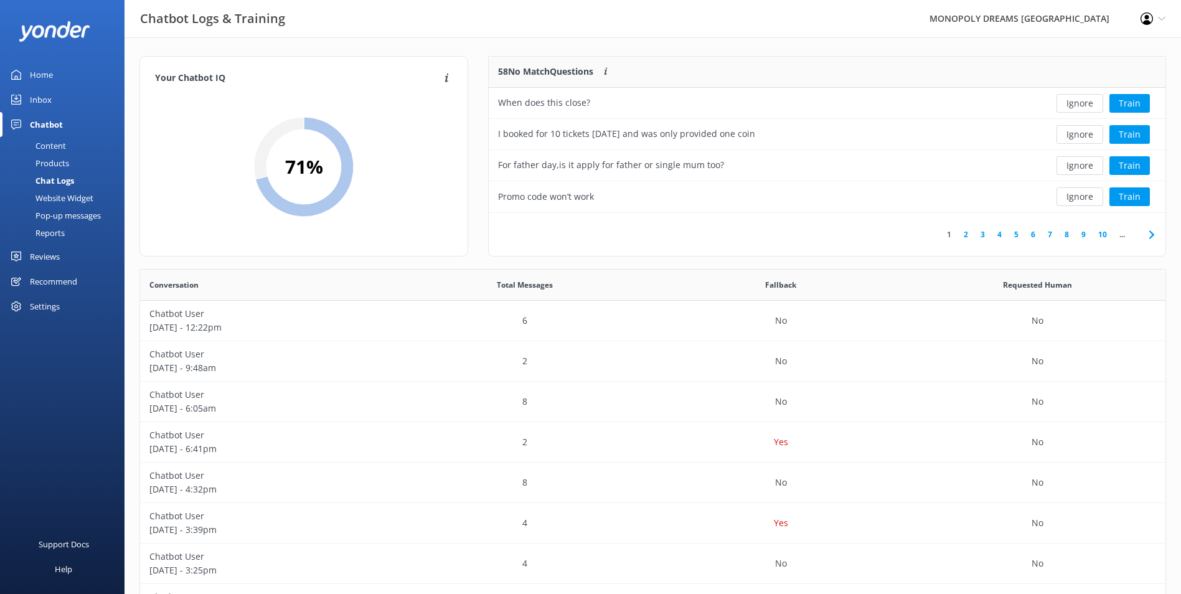
click at [1094, 99] on button "Ignore" at bounding box center [1080, 103] width 47 height 19
click at [1089, 105] on button "Ignore" at bounding box center [1080, 103] width 47 height 19
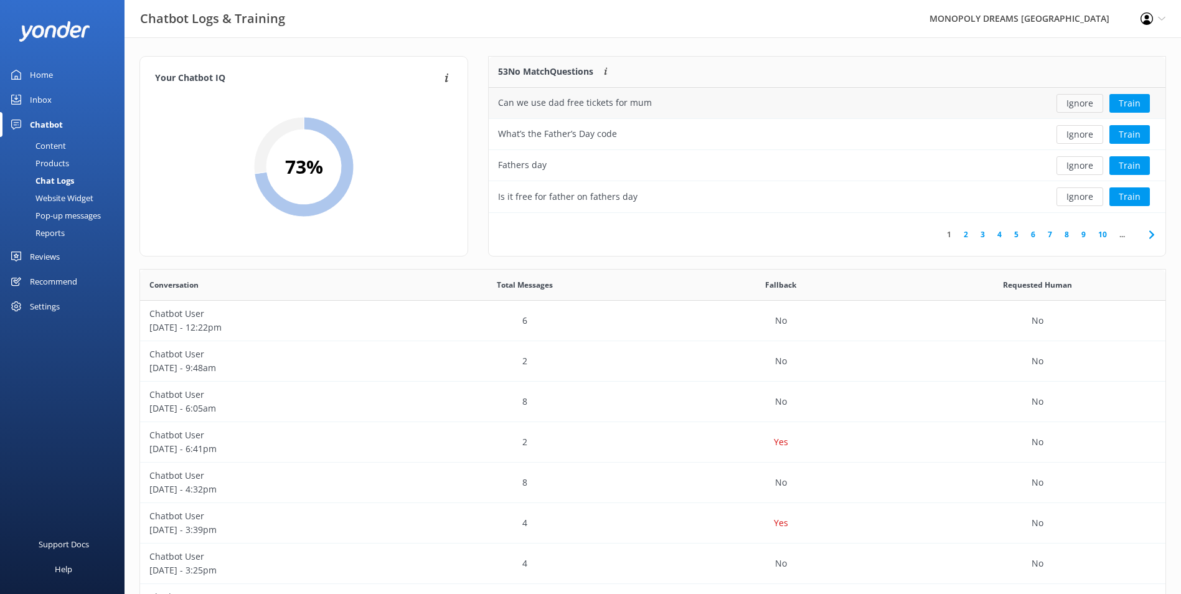
click at [1091, 108] on button "Ignore" at bounding box center [1080, 103] width 47 height 19
click at [1084, 113] on div "Ignore Train" at bounding box center [1097, 103] width 138 height 31
click at [1084, 108] on button "Ignore" at bounding box center [1080, 103] width 47 height 19
click at [1085, 106] on button "Ignore" at bounding box center [1080, 103] width 47 height 19
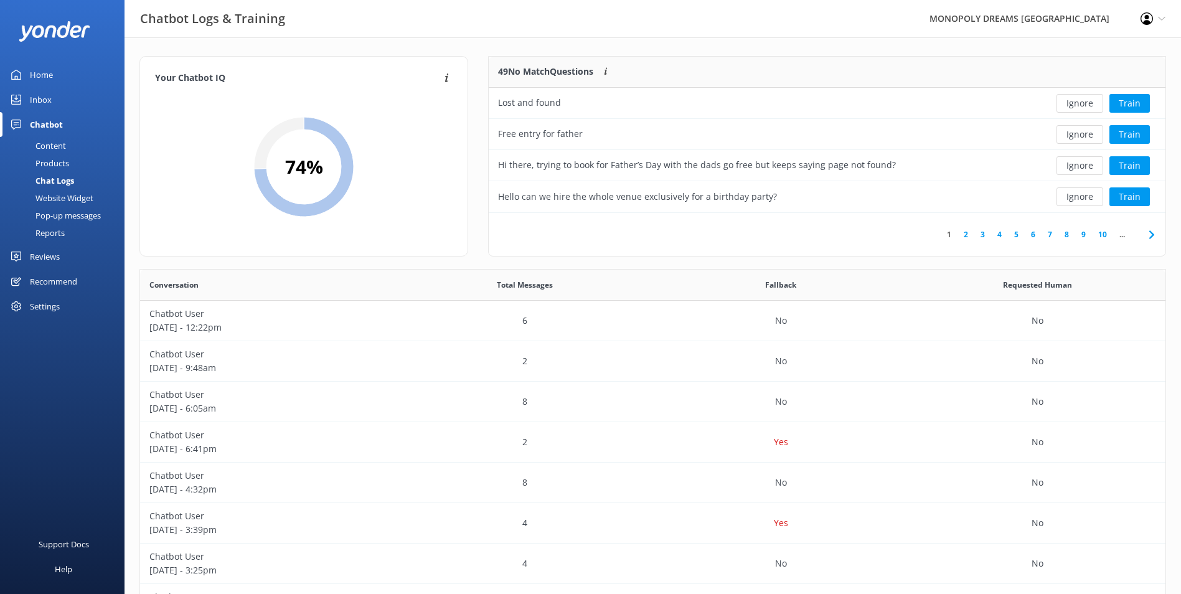
click at [1085, 106] on button "Ignore" at bounding box center [1080, 103] width 47 height 19
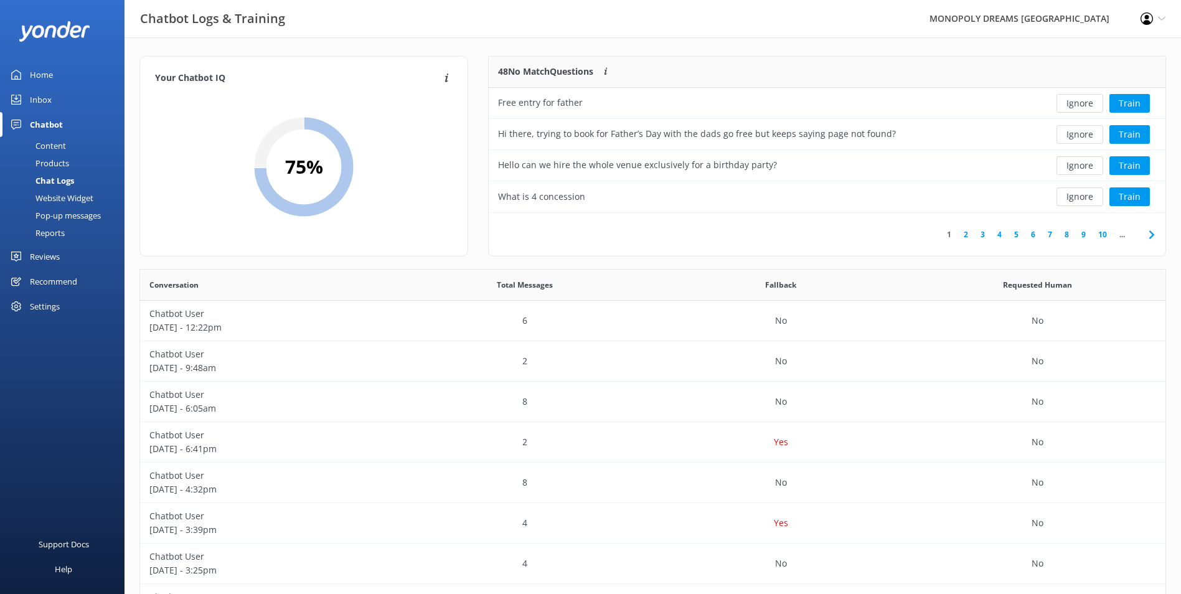
click at [1085, 106] on button "Ignore" at bounding box center [1080, 103] width 47 height 19
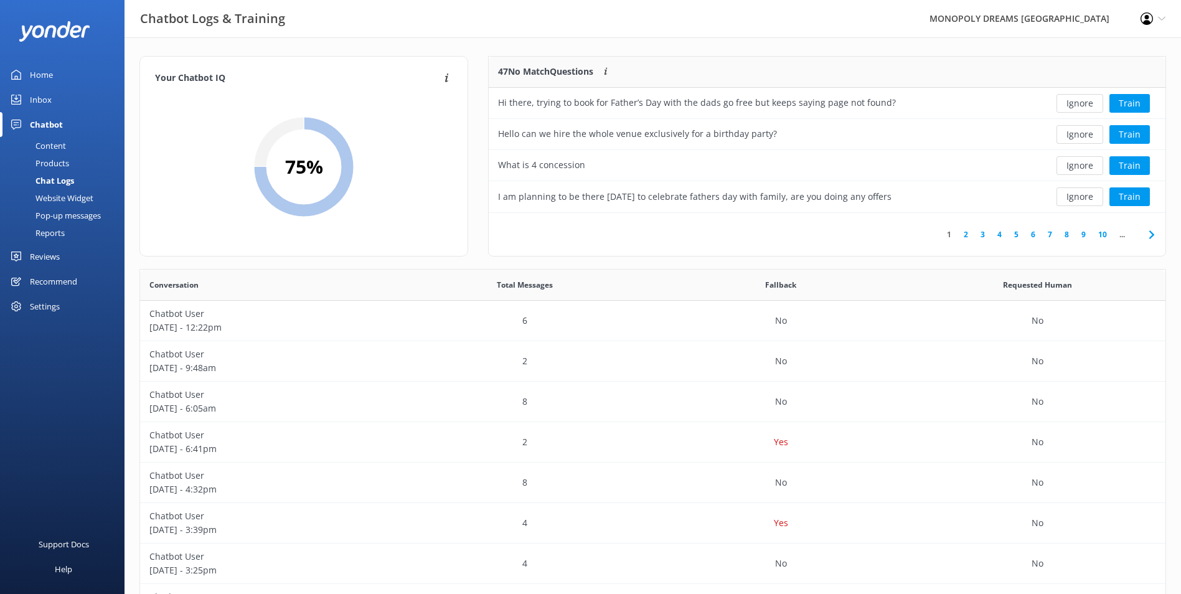
click at [1085, 106] on button "Ignore" at bounding box center [1080, 103] width 47 height 19
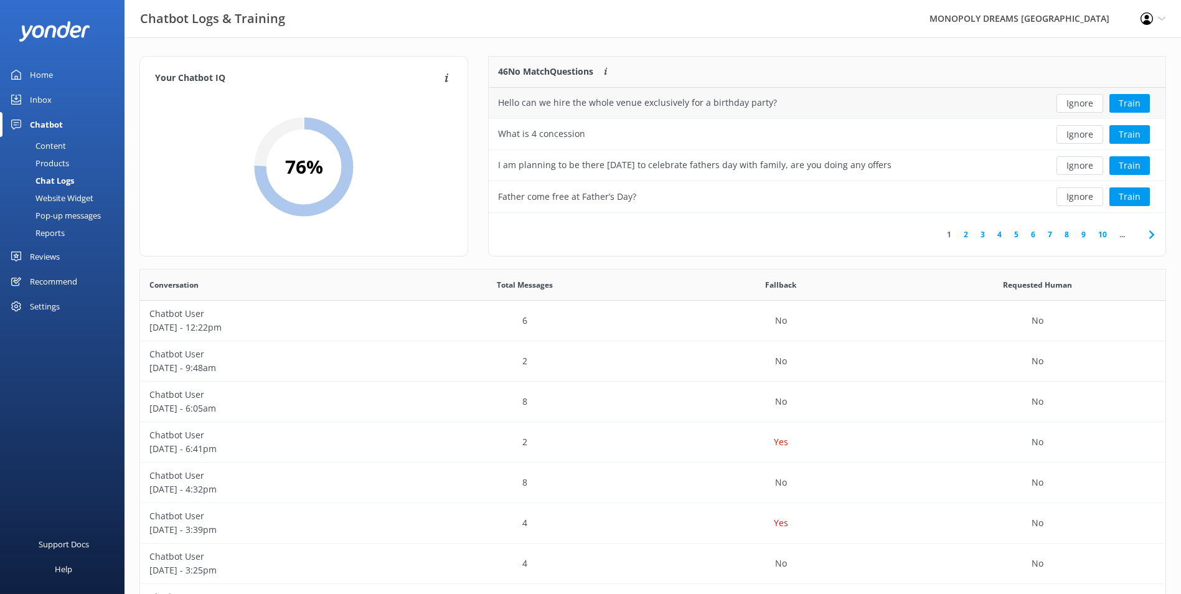
click at [1072, 115] on div "Ignore Train" at bounding box center [1097, 103] width 138 height 31
click at [1075, 106] on button "Ignore" at bounding box center [1080, 103] width 47 height 19
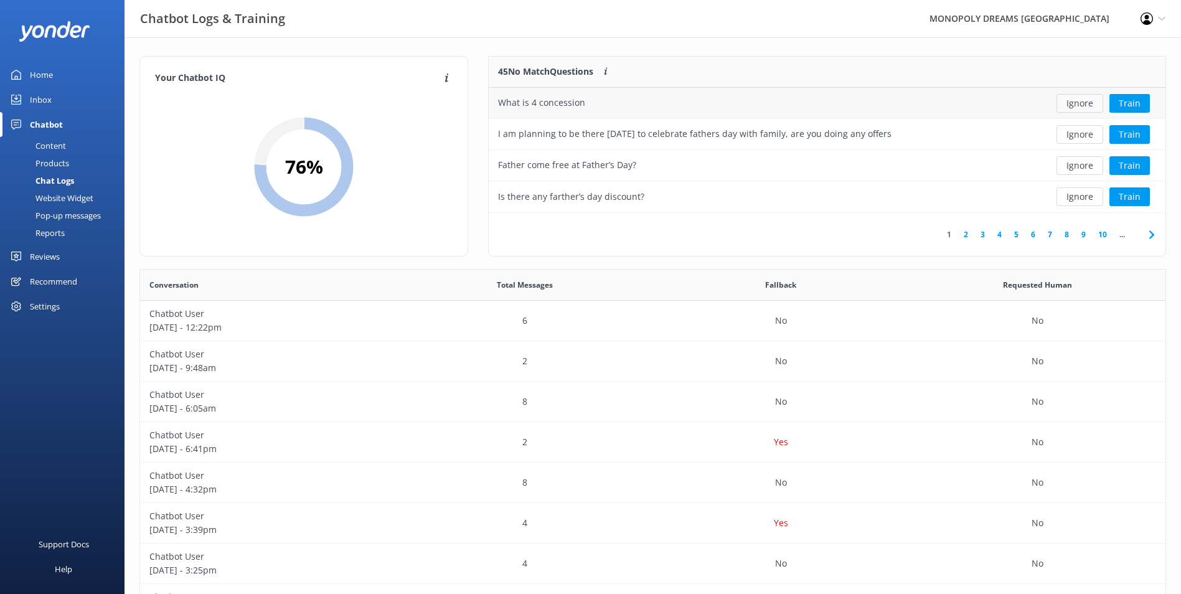
click at [1081, 102] on button "Ignore" at bounding box center [1080, 103] width 47 height 19
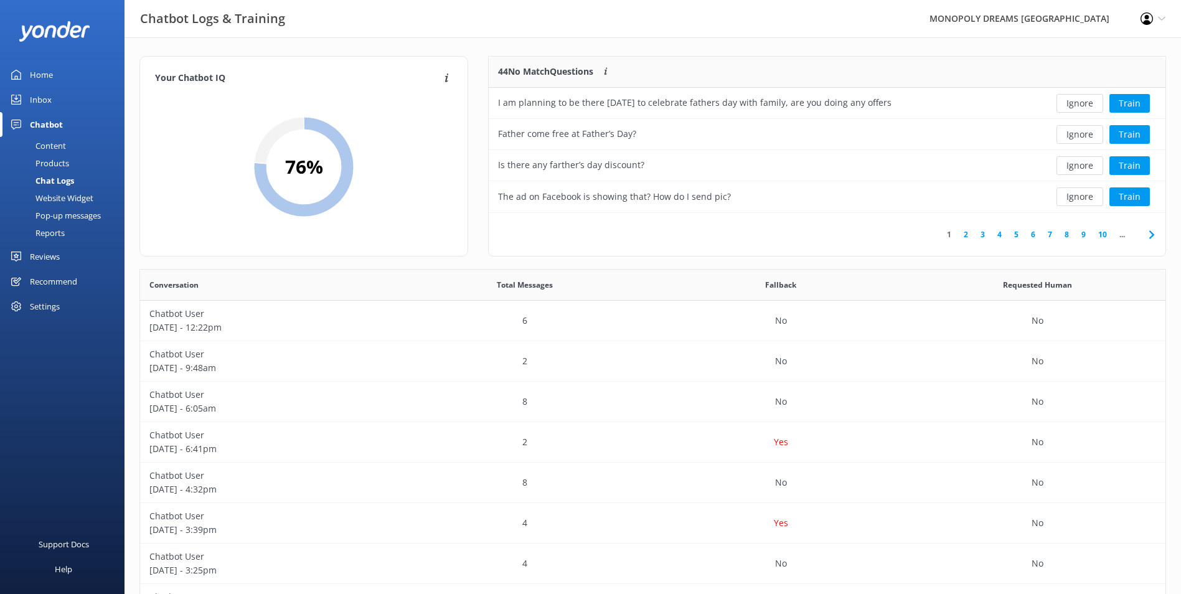
click at [1081, 102] on button "Ignore" at bounding box center [1080, 103] width 47 height 19
click at [1088, 106] on button "Ignore" at bounding box center [1080, 103] width 47 height 19
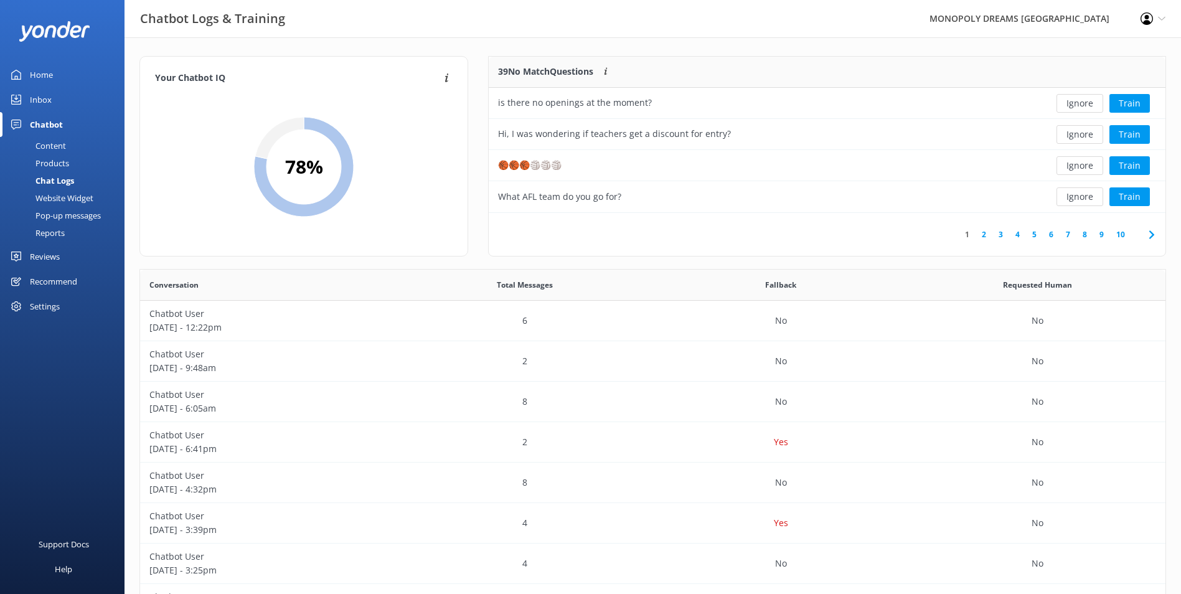
click at [1076, 104] on button "Ignore" at bounding box center [1080, 103] width 47 height 19
click at [1081, 100] on button "Ignore" at bounding box center [1080, 103] width 47 height 19
click at [1081, 101] on button "Ignore" at bounding box center [1080, 103] width 47 height 19
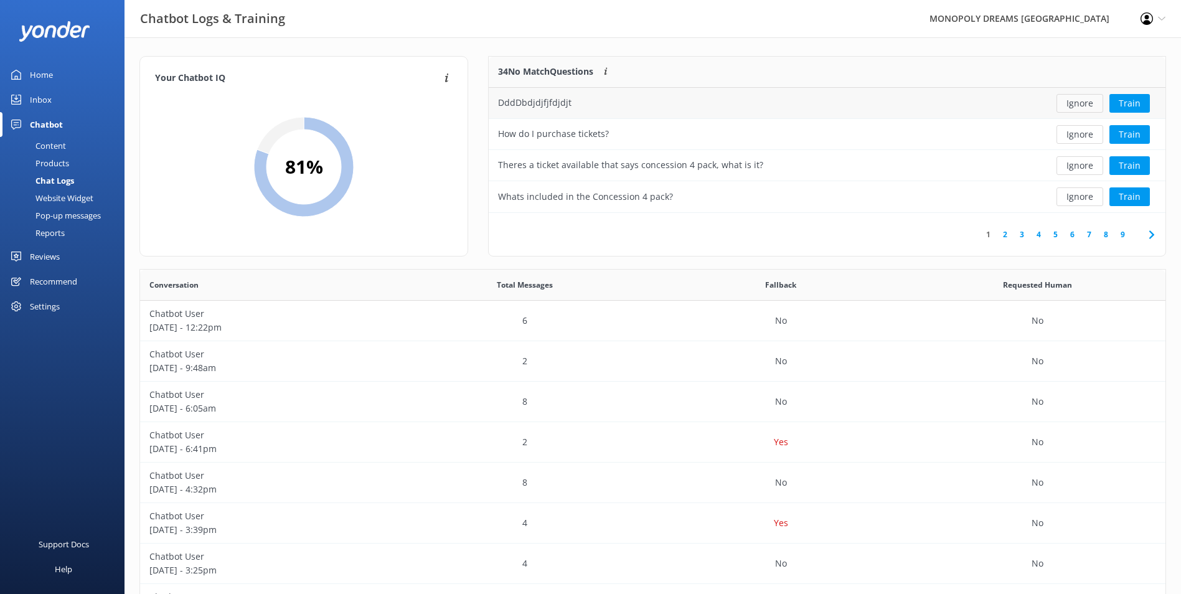
click at [1088, 105] on button "Ignore" at bounding box center [1080, 103] width 47 height 19
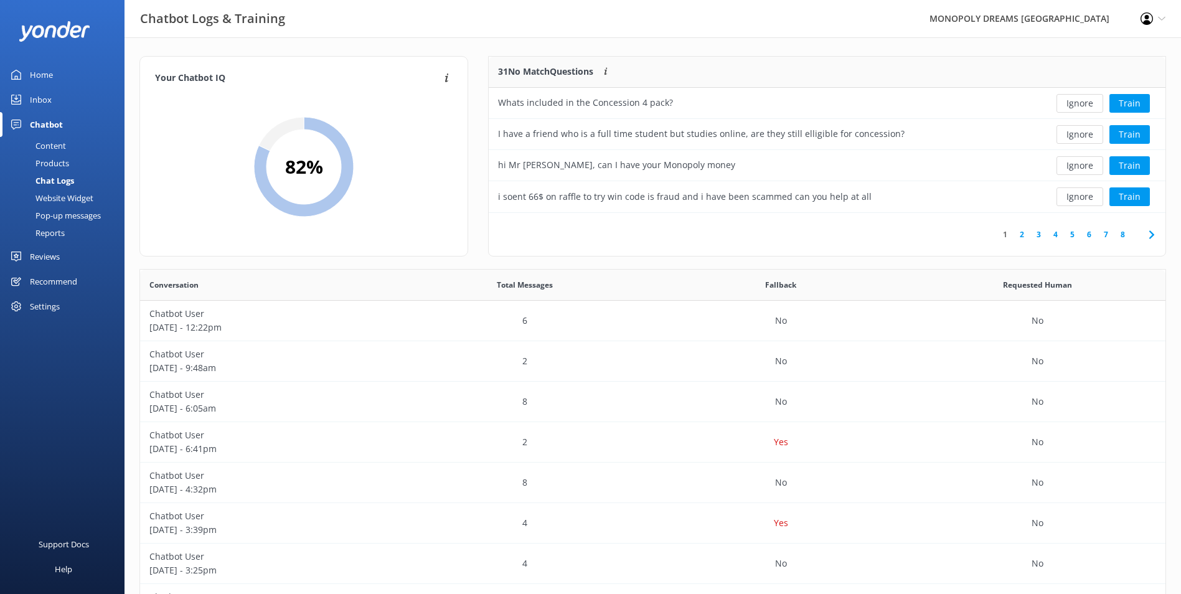
click at [1088, 105] on button "Ignore" at bounding box center [1080, 103] width 47 height 19
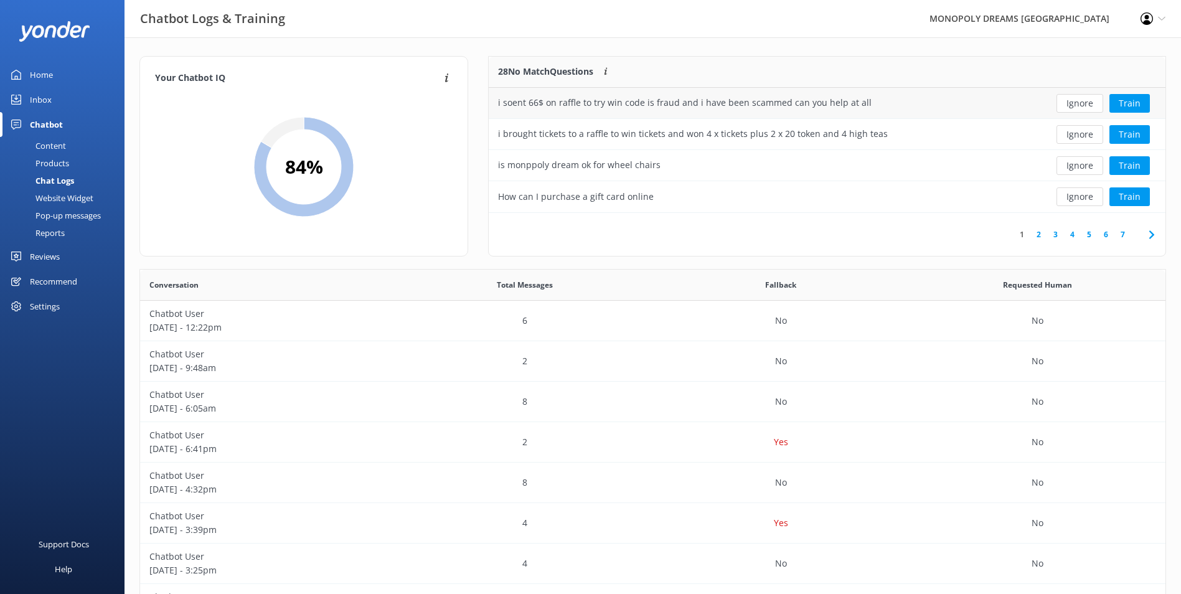
click at [872, 106] on div "i soent 66$ on raffle to try win code is fraud and i have been scammed can you …" at bounding box center [758, 103] width 539 height 31
drag, startPoint x: 1085, startPoint y: 112, endPoint x: 1074, endPoint y: 103, distance: 14.2
click at [1084, 112] on button "Ignore" at bounding box center [1080, 103] width 47 height 19
click at [1073, 103] on div "Loading.. Train" at bounding box center [1097, 103] width 119 height 19
click at [698, 106] on div "i brought tickets to a raffle to win tickets and won 4 x tickets plus 2 x 20 to…" at bounding box center [693, 103] width 390 height 14
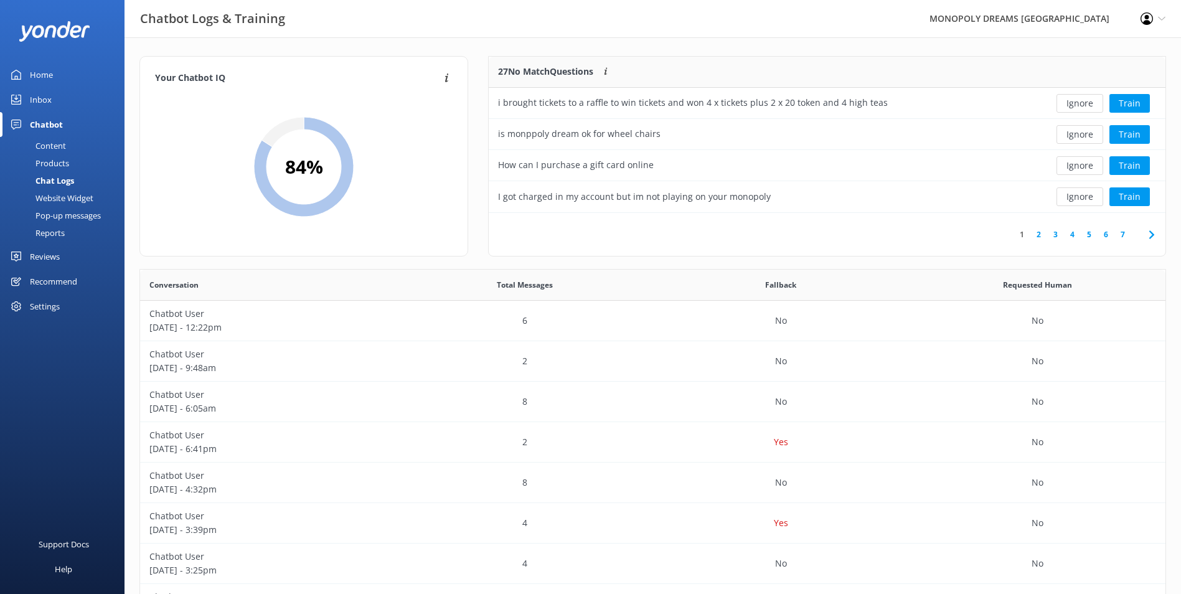
click at [50, 100] on div "Inbox" at bounding box center [41, 99] width 22 height 25
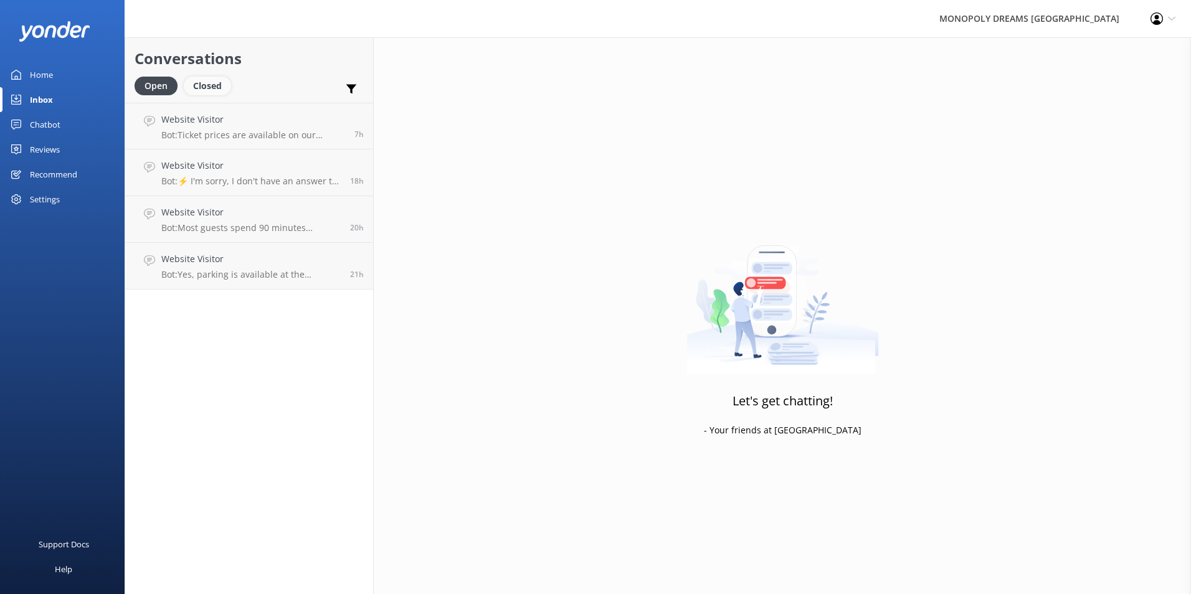
click at [209, 94] on div "Closed" at bounding box center [207, 86] width 47 height 19
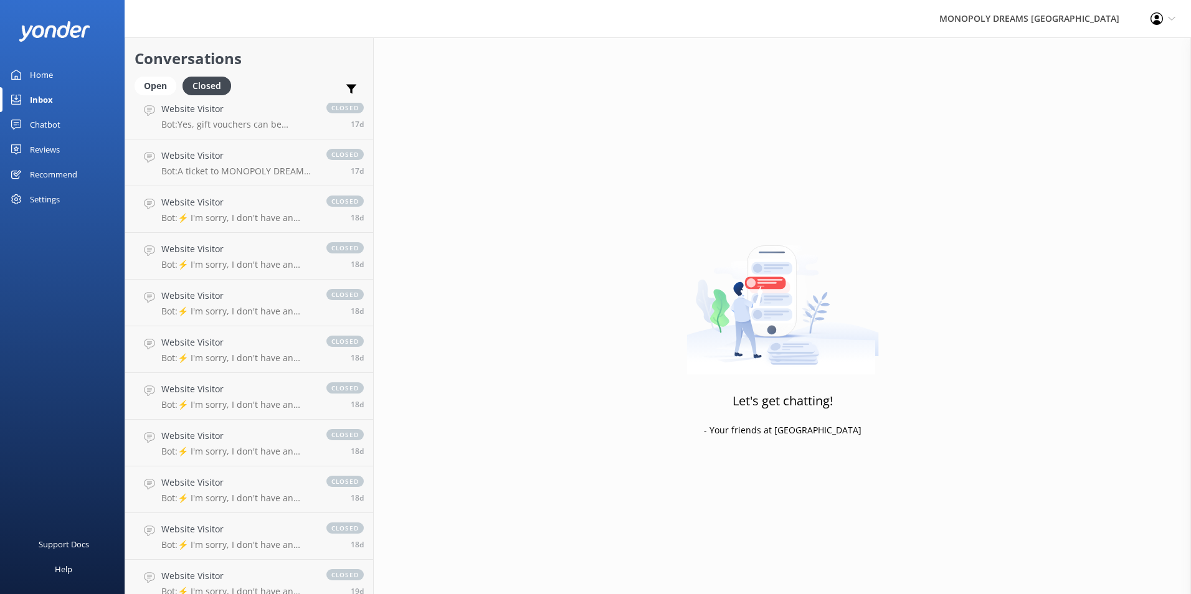
scroll to position [2050, 0]
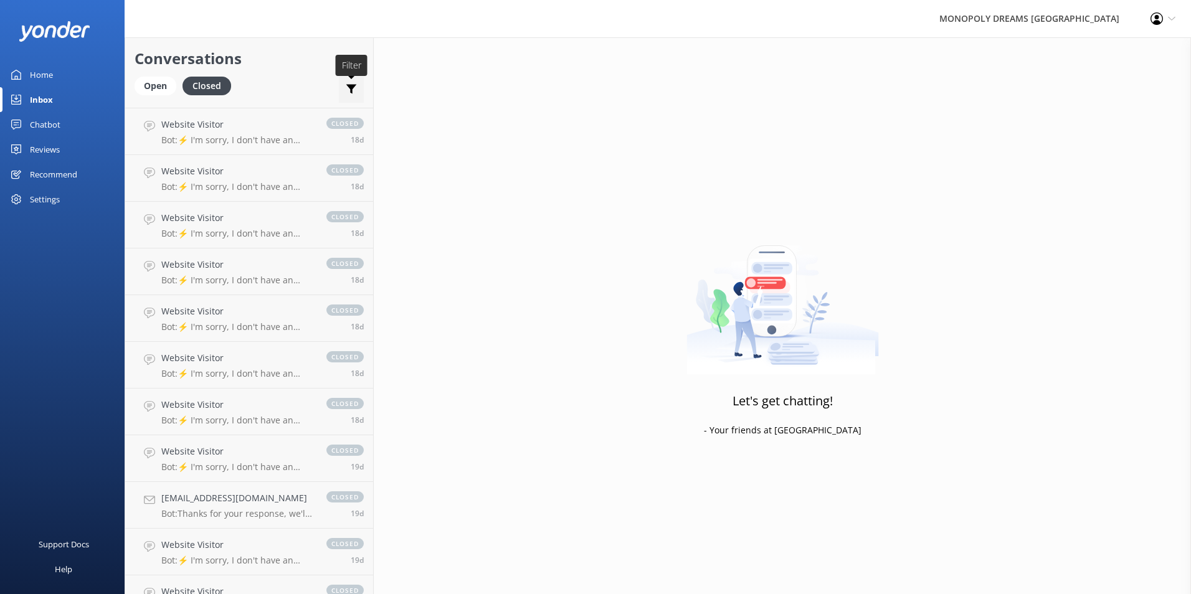
click at [350, 90] on icon at bounding box center [351, 89] width 12 height 12
click at [313, 59] on h2 "Conversations" at bounding box center [249, 59] width 229 height 24
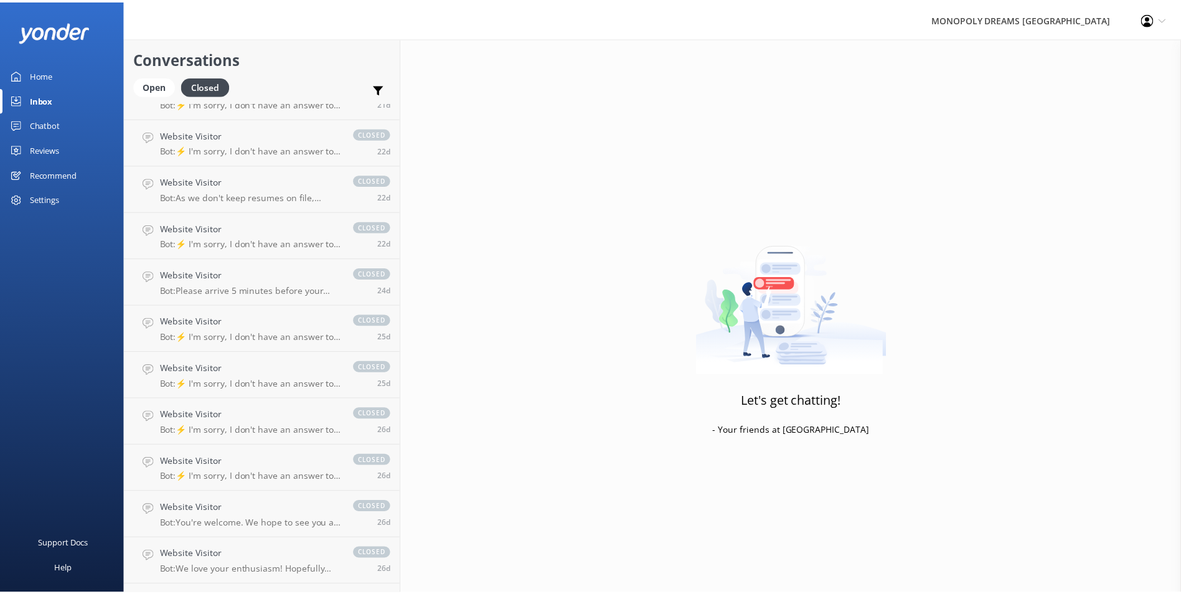
scroll to position [2921, 0]
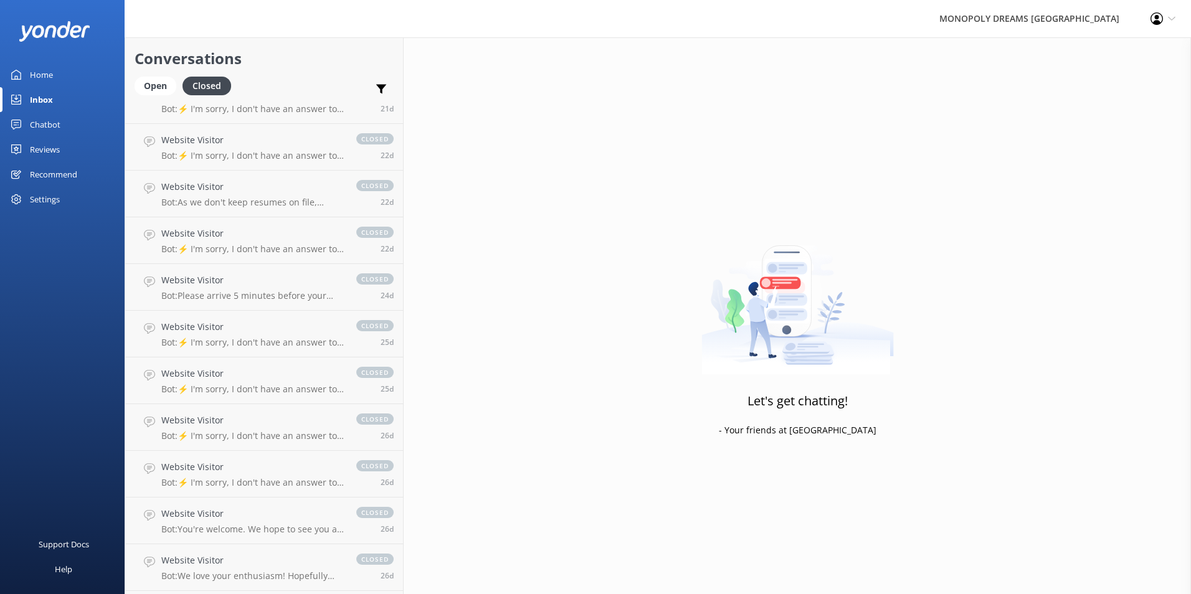
click at [61, 78] on link "Home" at bounding box center [62, 74] width 125 height 25
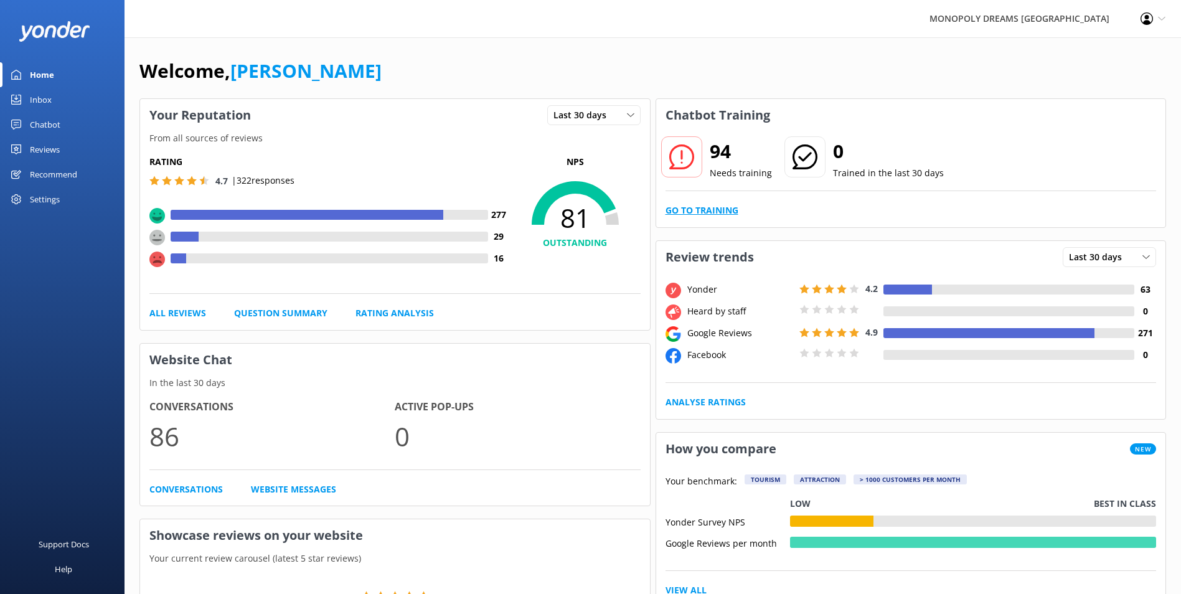
click at [724, 210] on link "Go to Training" at bounding box center [702, 211] width 73 height 14
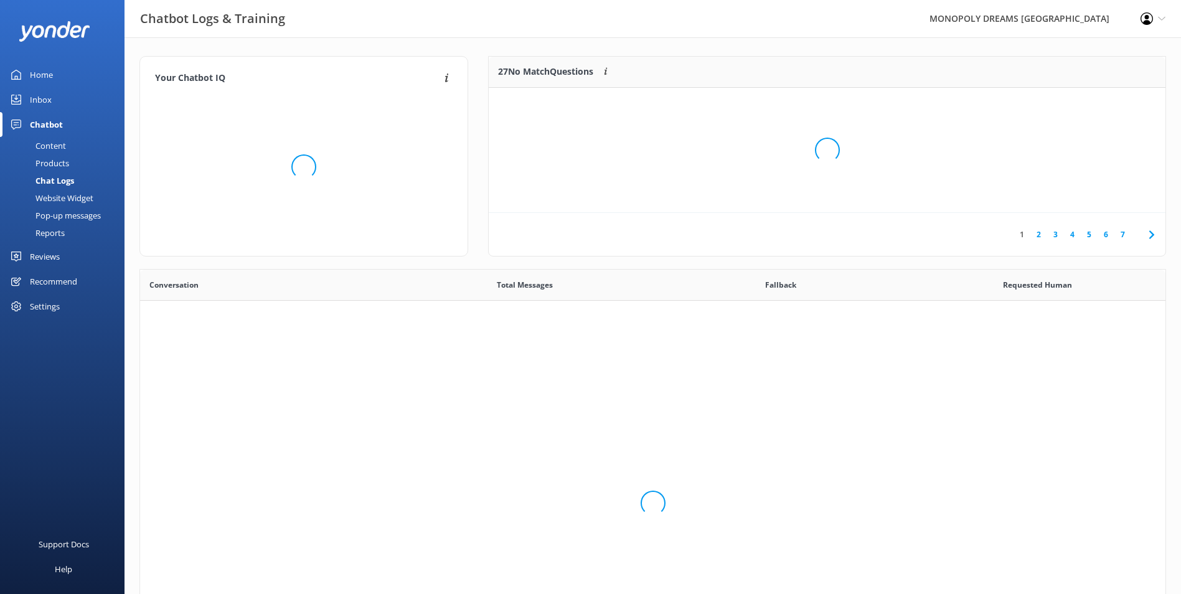
scroll to position [427, 1016]
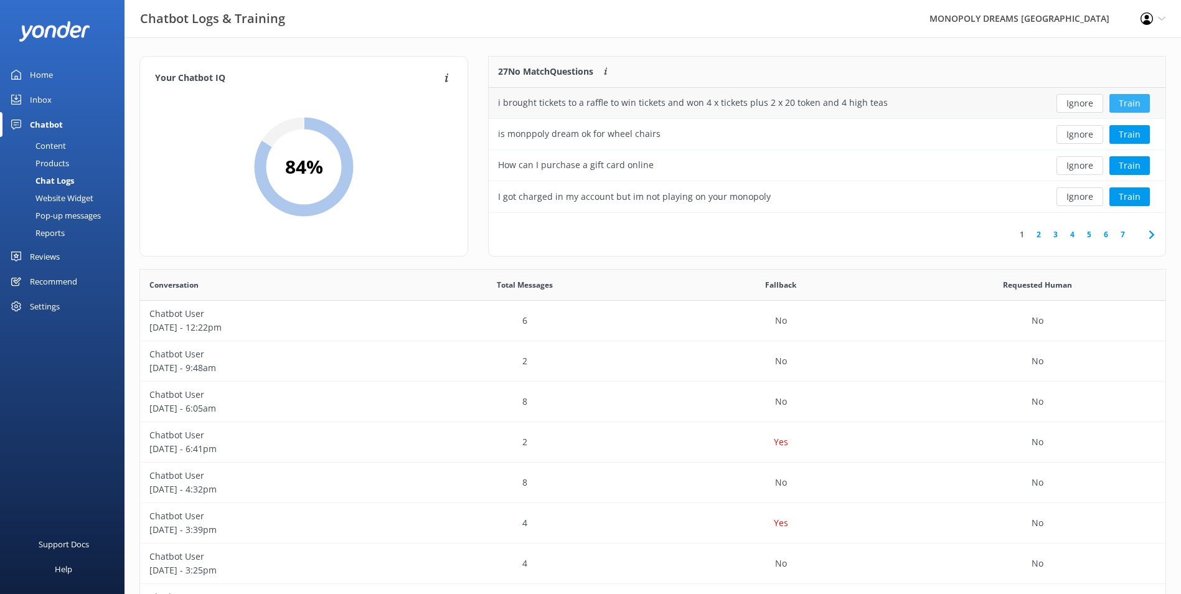
click at [1127, 105] on button "Train" at bounding box center [1130, 103] width 40 height 19
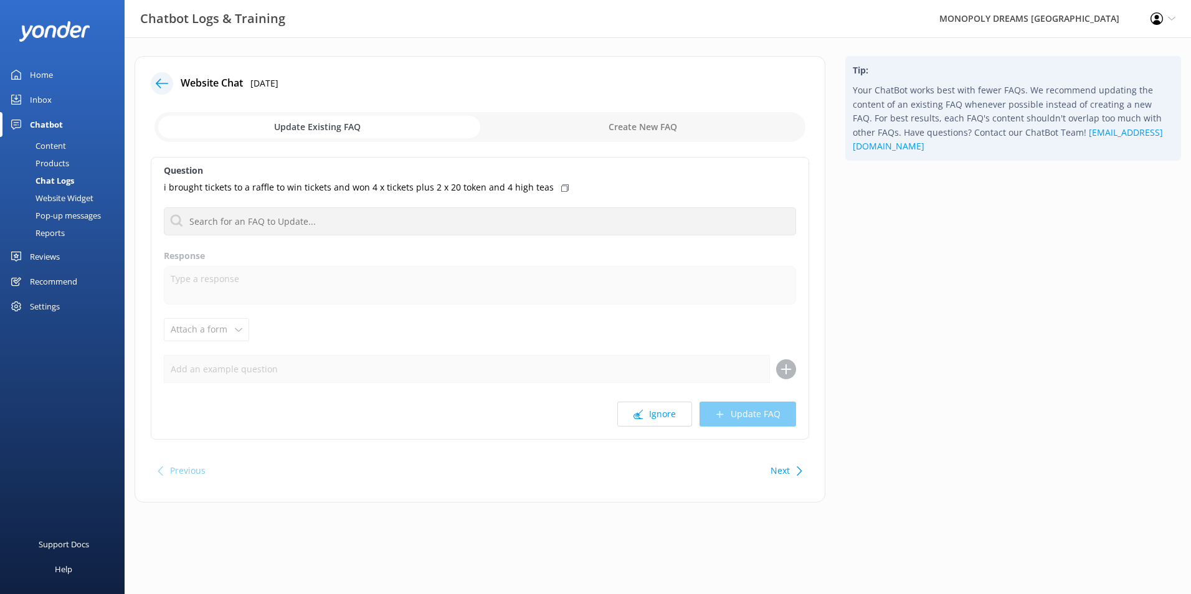
click at [173, 81] on div at bounding box center [166, 83] width 30 height 22
click at [164, 81] on icon at bounding box center [162, 83] width 12 height 12
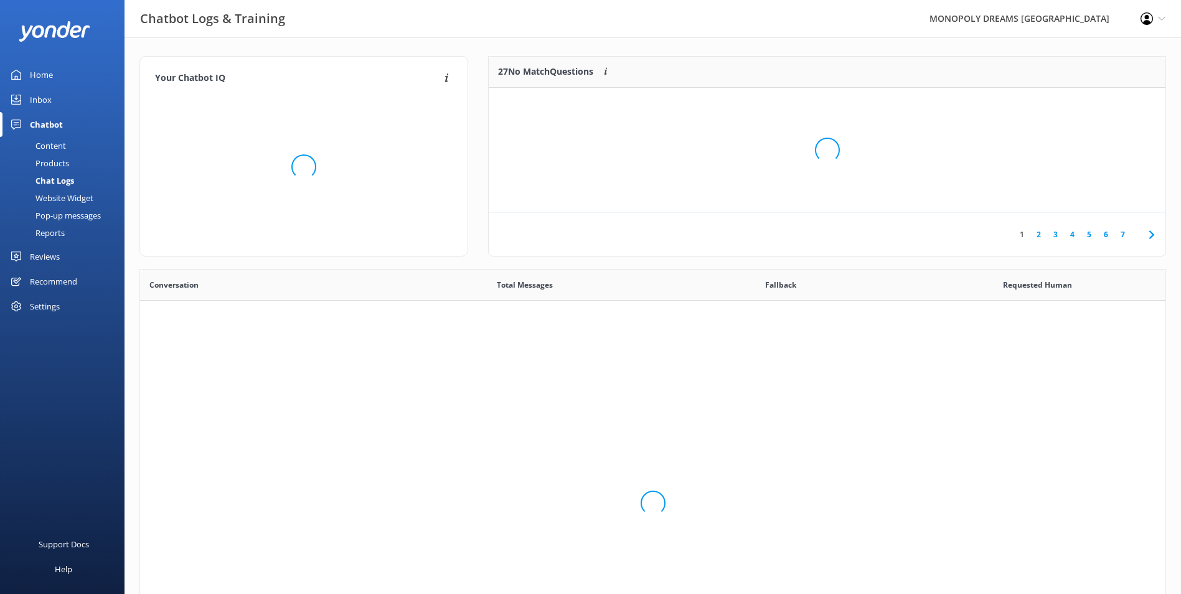
scroll to position [427, 1016]
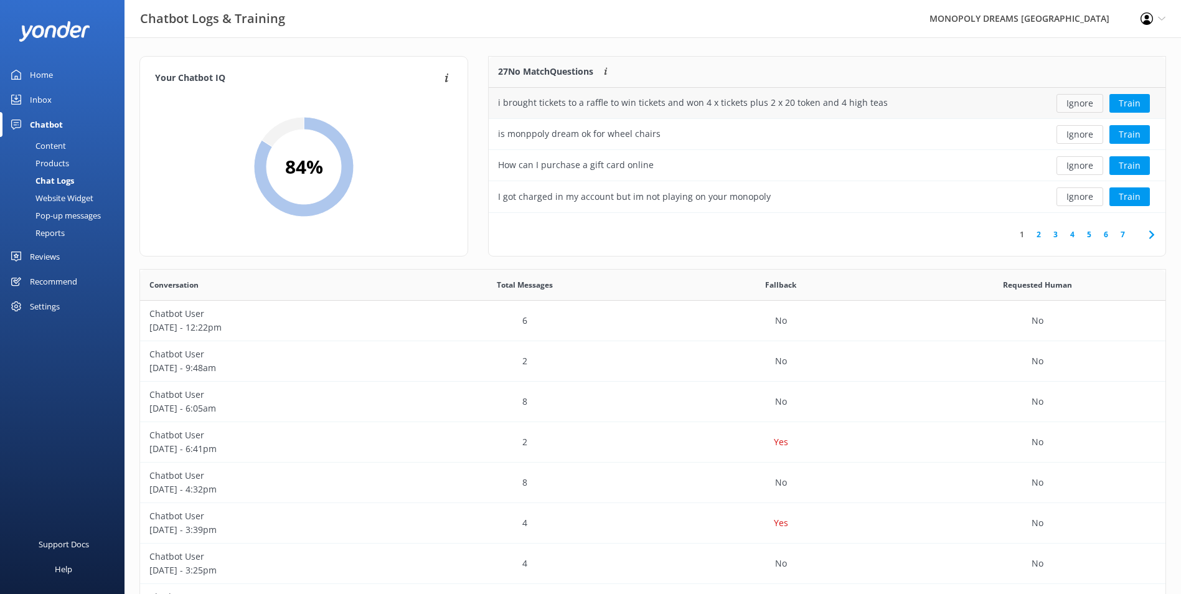
click at [1071, 101] on button "Ignore" at bounding box center [1080, 103] width 47 height 19
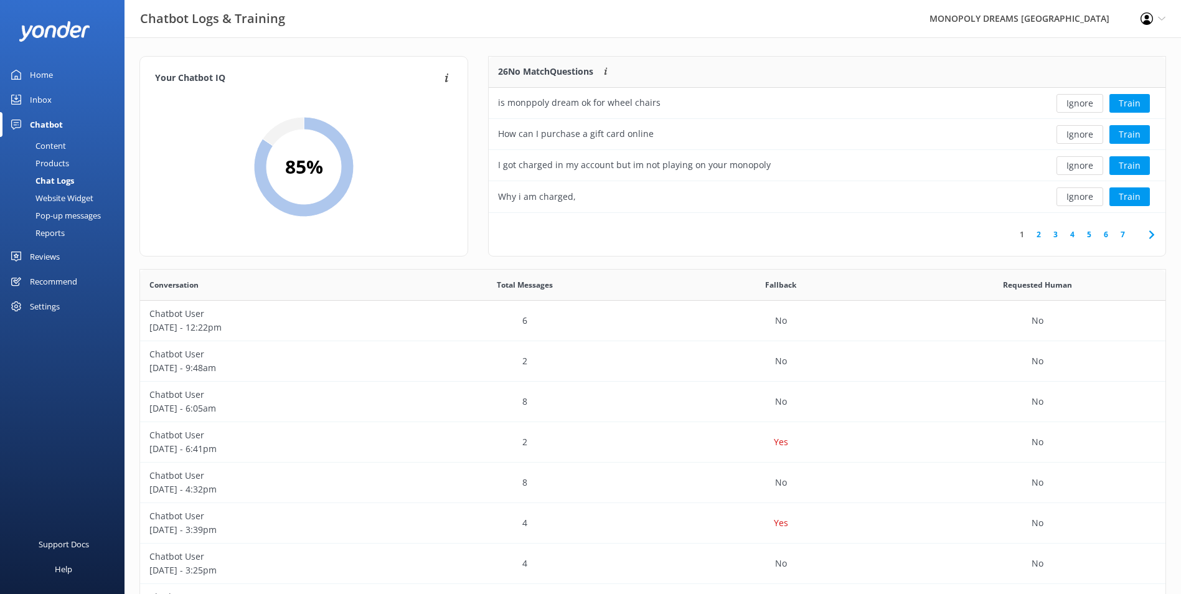
click at [1071, 101] on button "Ignore" at bounding box center [1080, 103] width 47 height 19
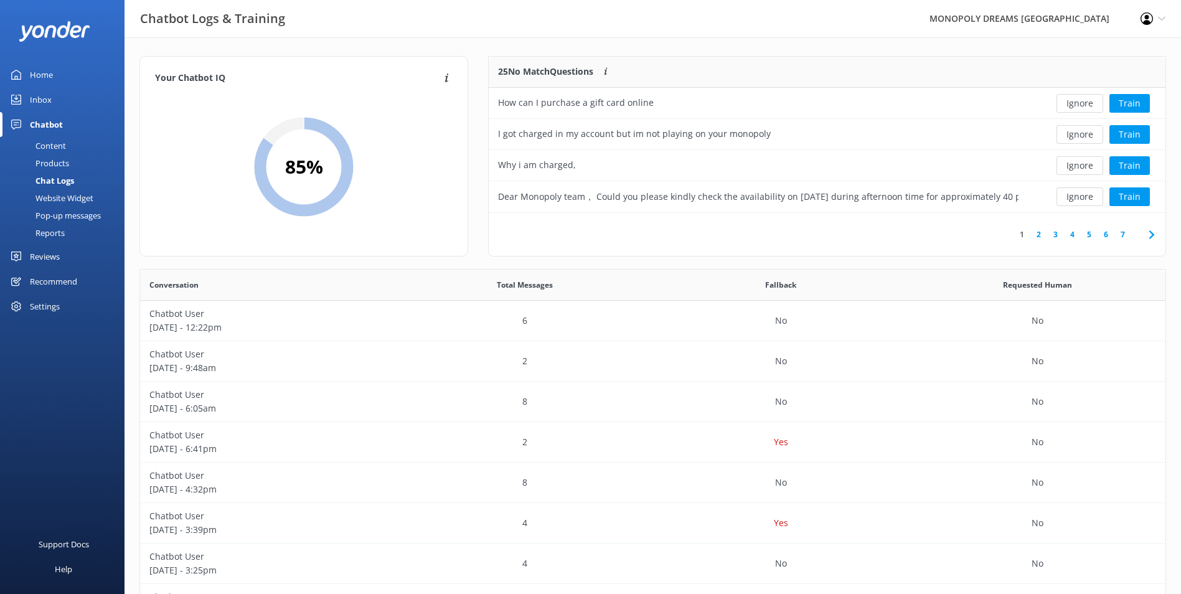
click at [1071, 101] on button "Ignore" at bounding box center [1080, 103] width 47 height 19
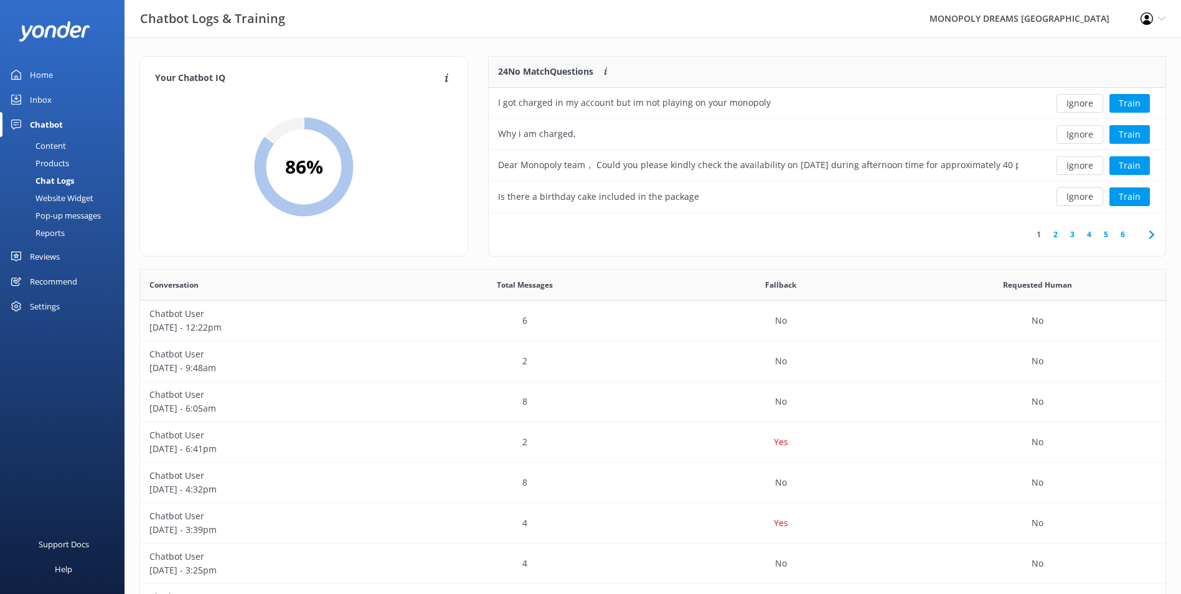
click at [1071, 101] on button "Ignore" at bounding box center [1080, 103] width 47 height 19
